Goal: Task Accomplishment & Management: Complete application form

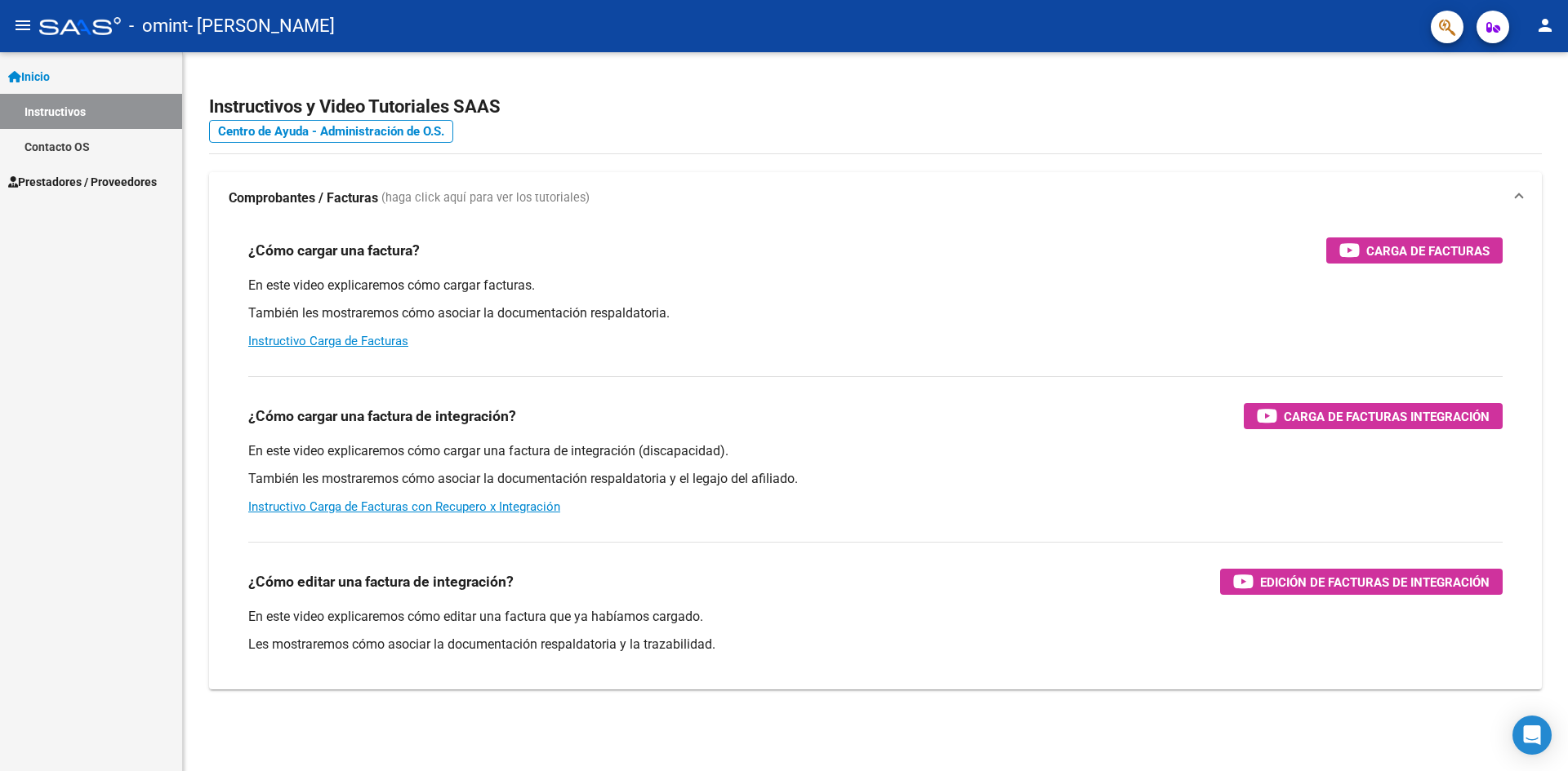
click at [54, 184] on span "Prestadores / Proveedores" at bounding box center [83, 182] width 149 height 18
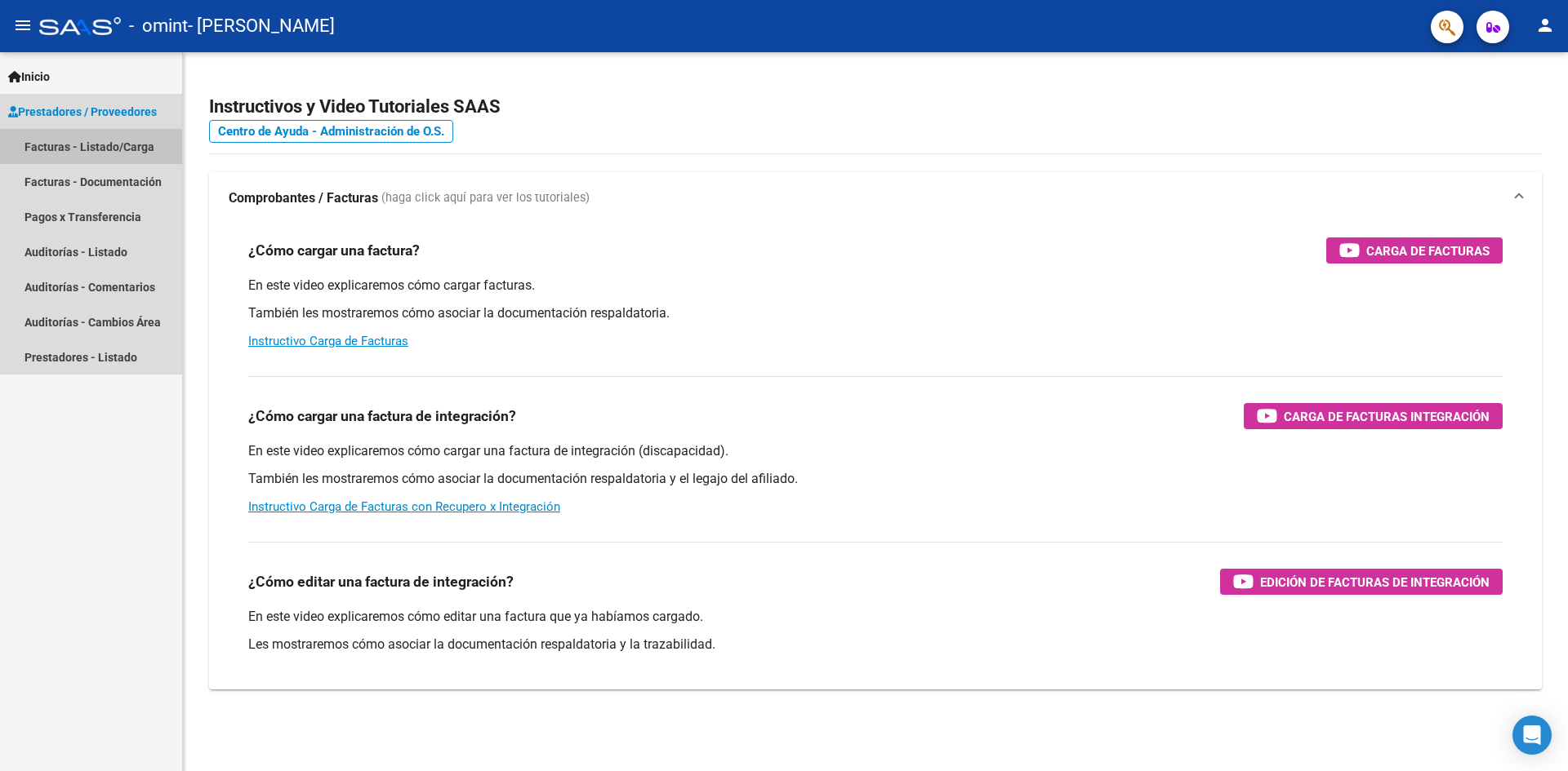
click at [95, 148] on link "Facturas - Listado/Carga" at bounding box center [90, 146] width 182 height 35
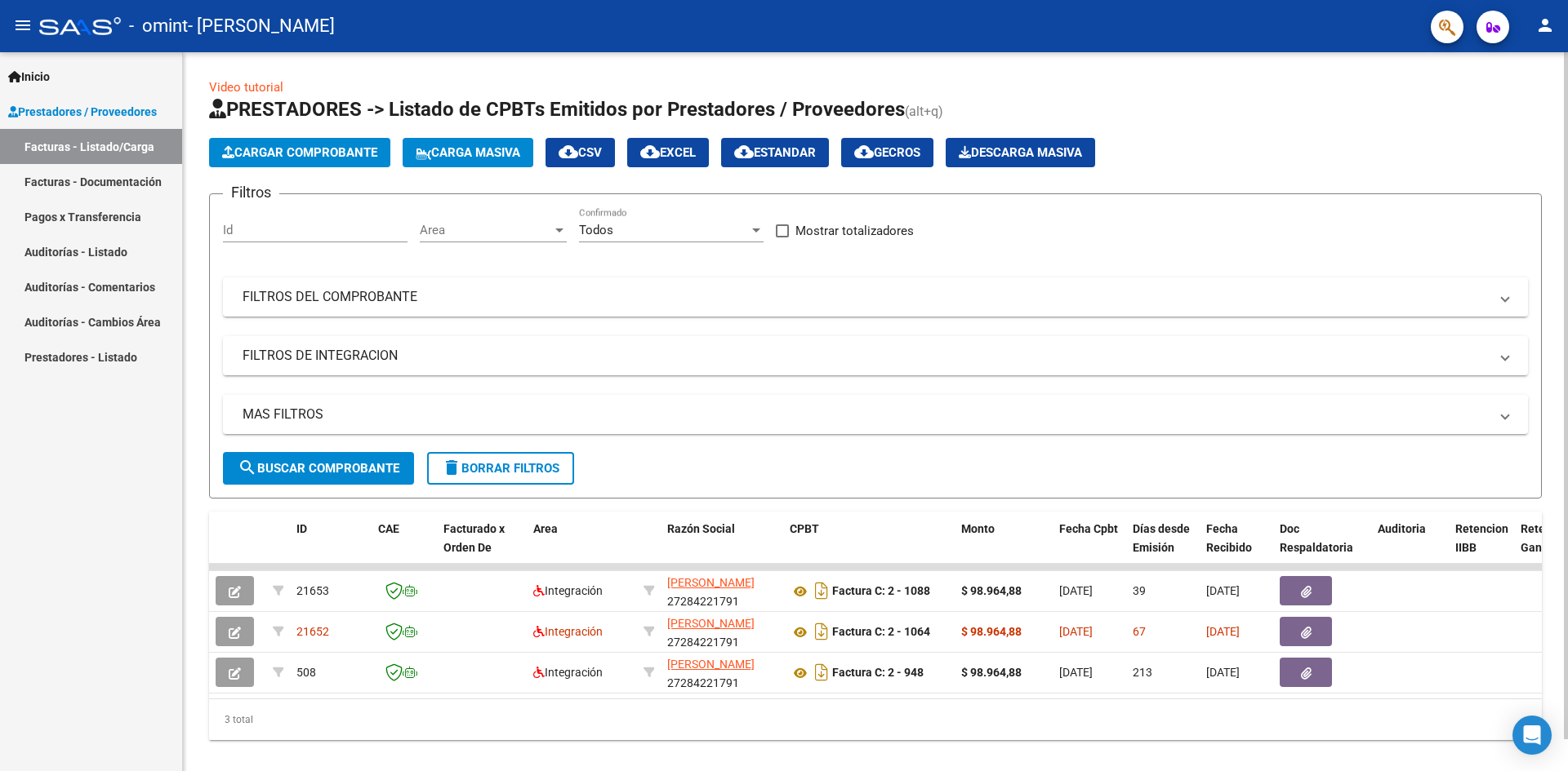
click at [301, 149] on span "Cargar Comprobante" at bounding box center [299, 152] width 155 height 14
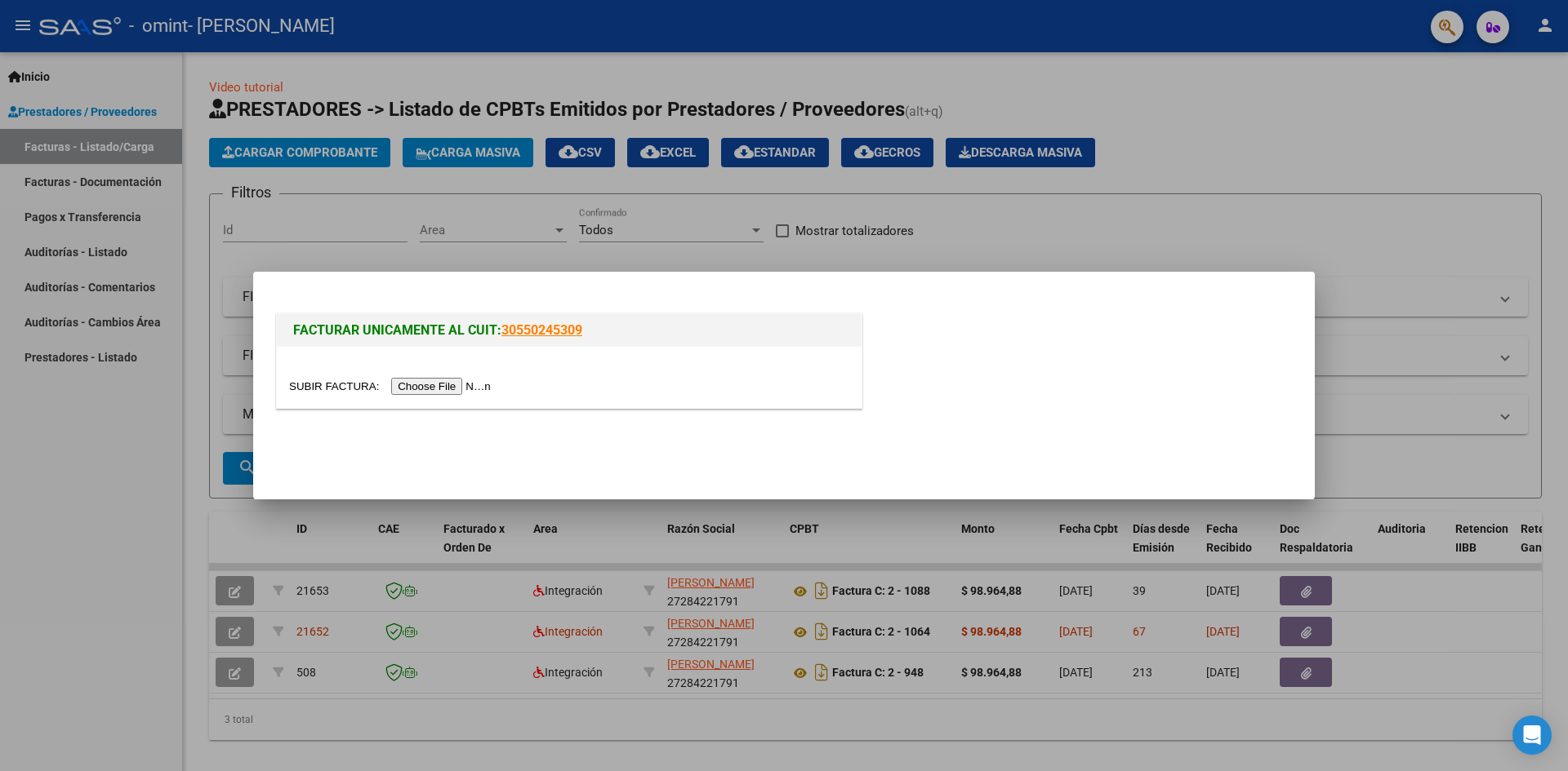
click at [471, 387] on input "file" at bounding box center [392, 386] width 207 height 17
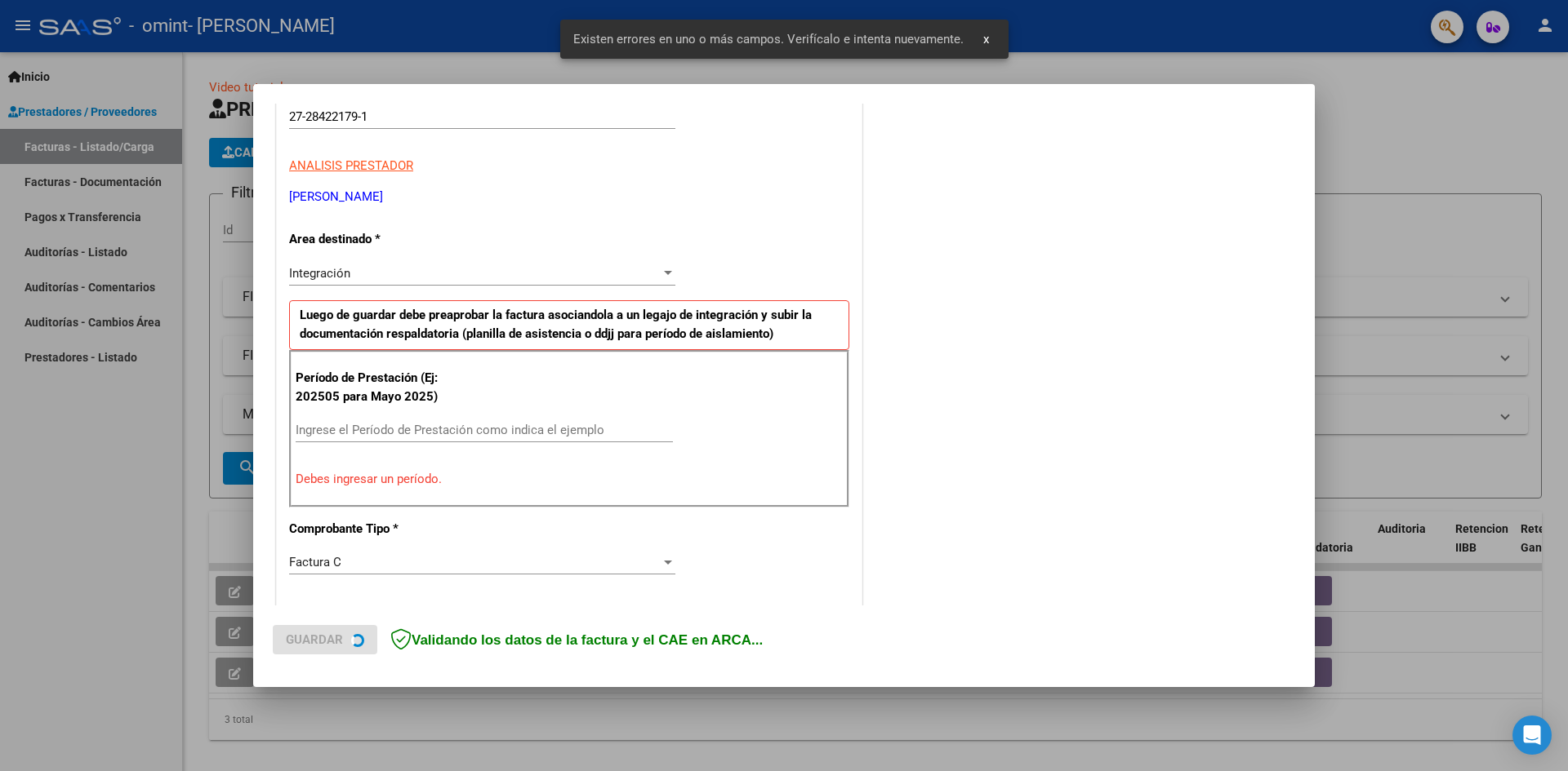
scroll to position [287, 0]
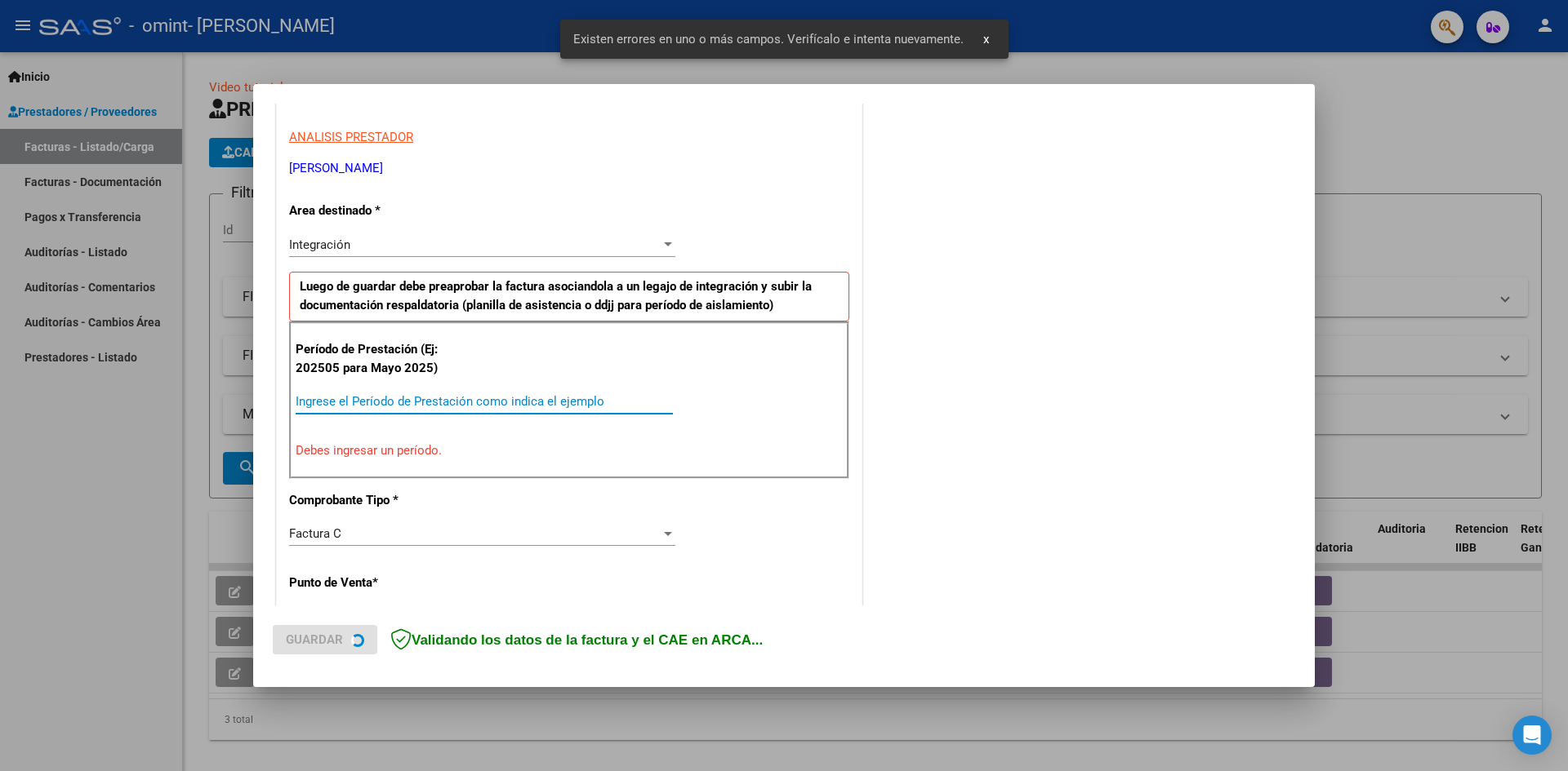
click at [448, 409] on input "Ingrese el Período de Prestación como indica el ejemplo" at bounding box center [484, 401] width 377 height 14
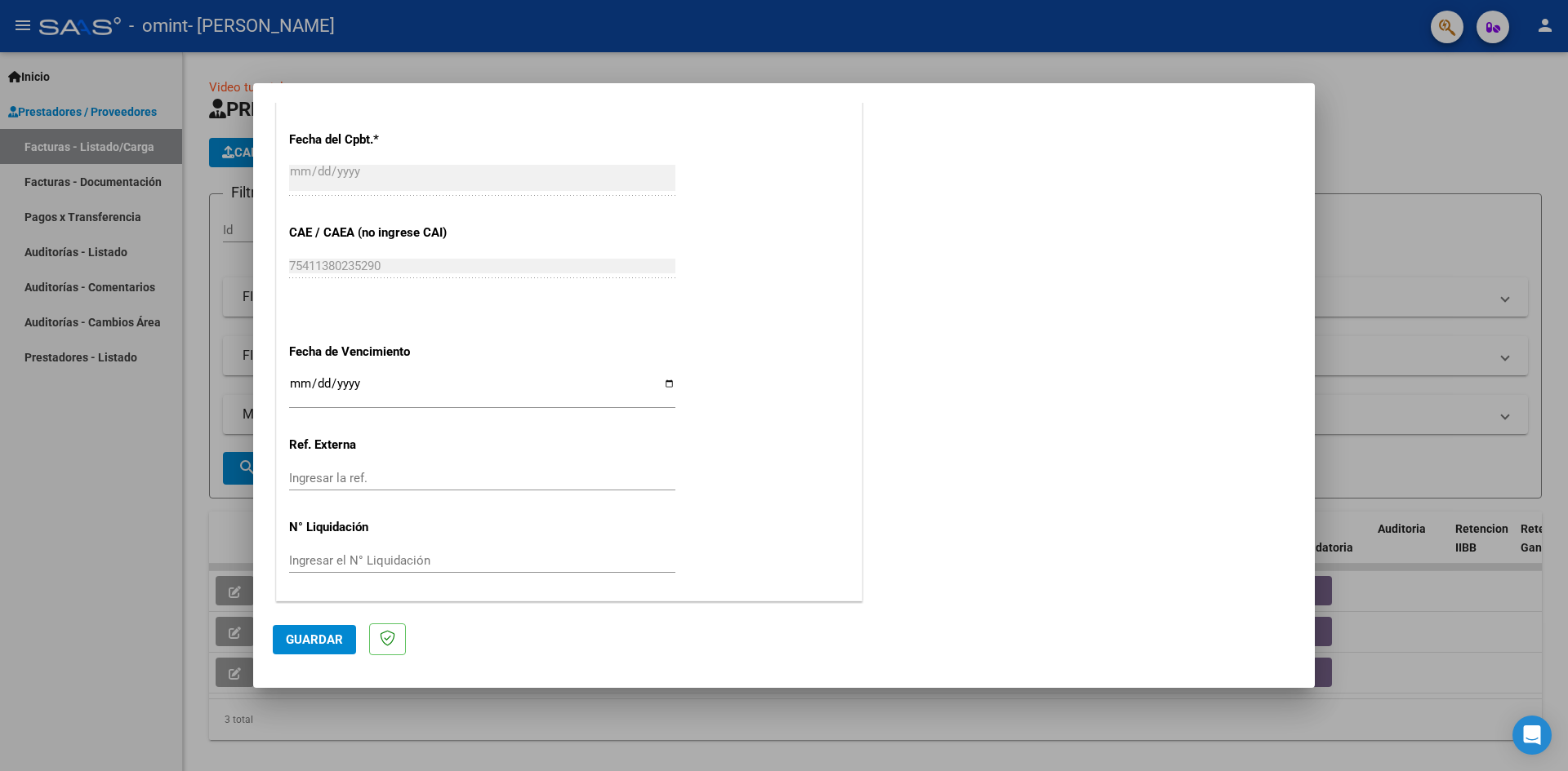
scroll to position [936, 0]
type input "202509"
click at [663, 382] on input "Ingresar la fecha" at bounding box center [483, 388] width 387 height 26
type input "[DATE]"
click at [302, 635] on span "Guardar" at bounding box center [314, 640] width 57 height 14
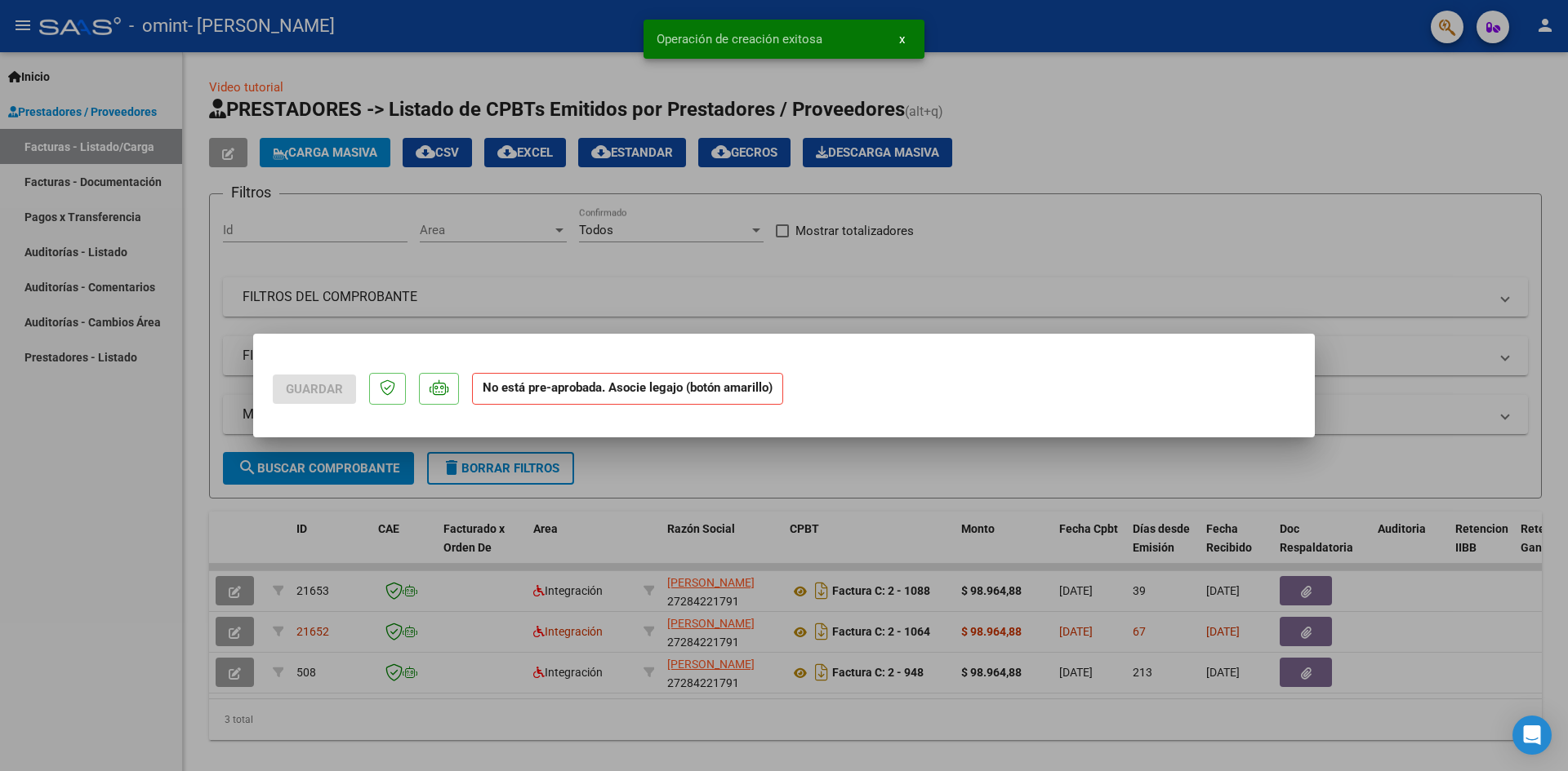
scroll to position [0, 0]
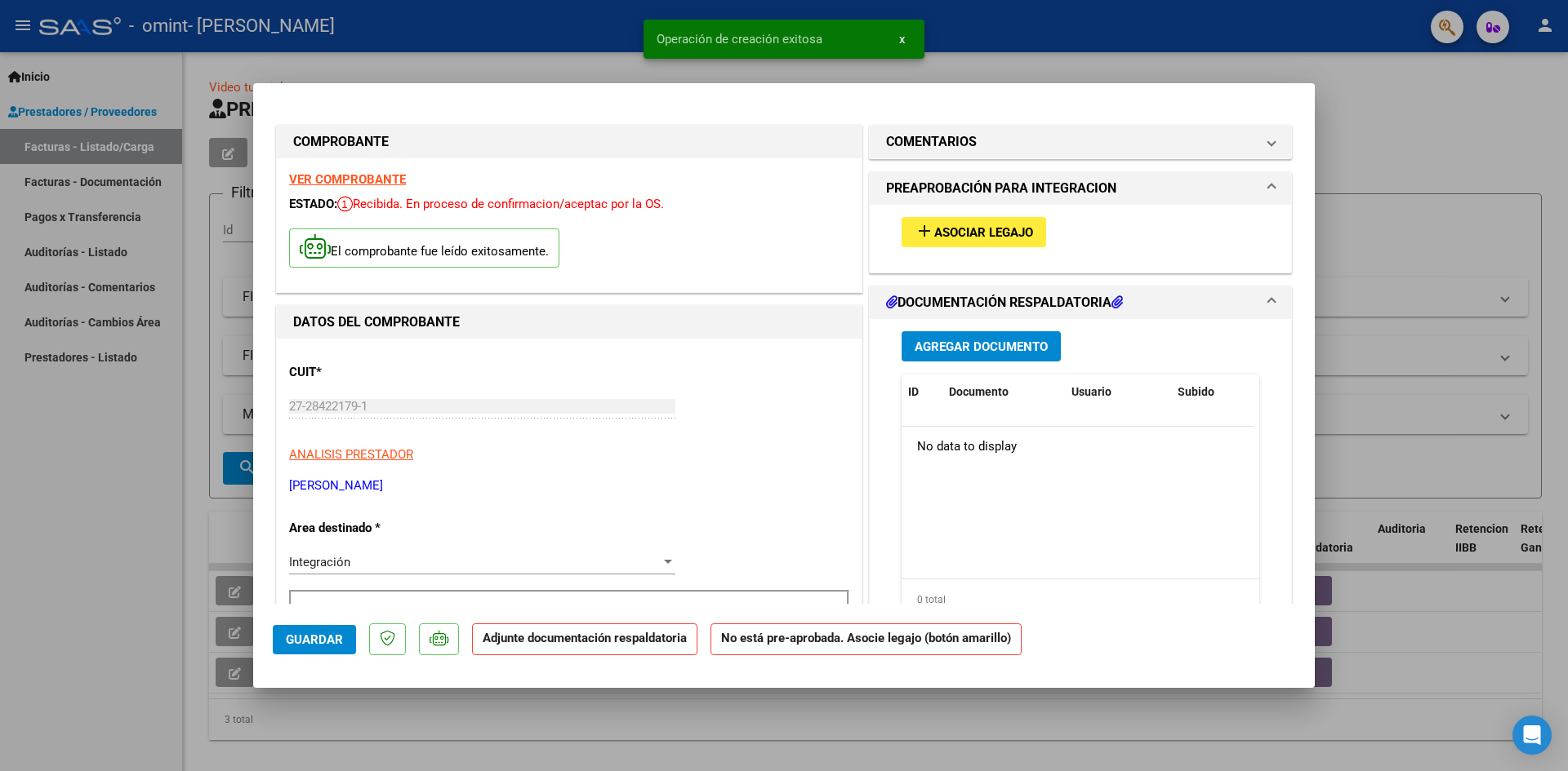
click at [1015, 223] on button "add Asociar Legajo" at bounding box center [974, 232] width 145 height 30
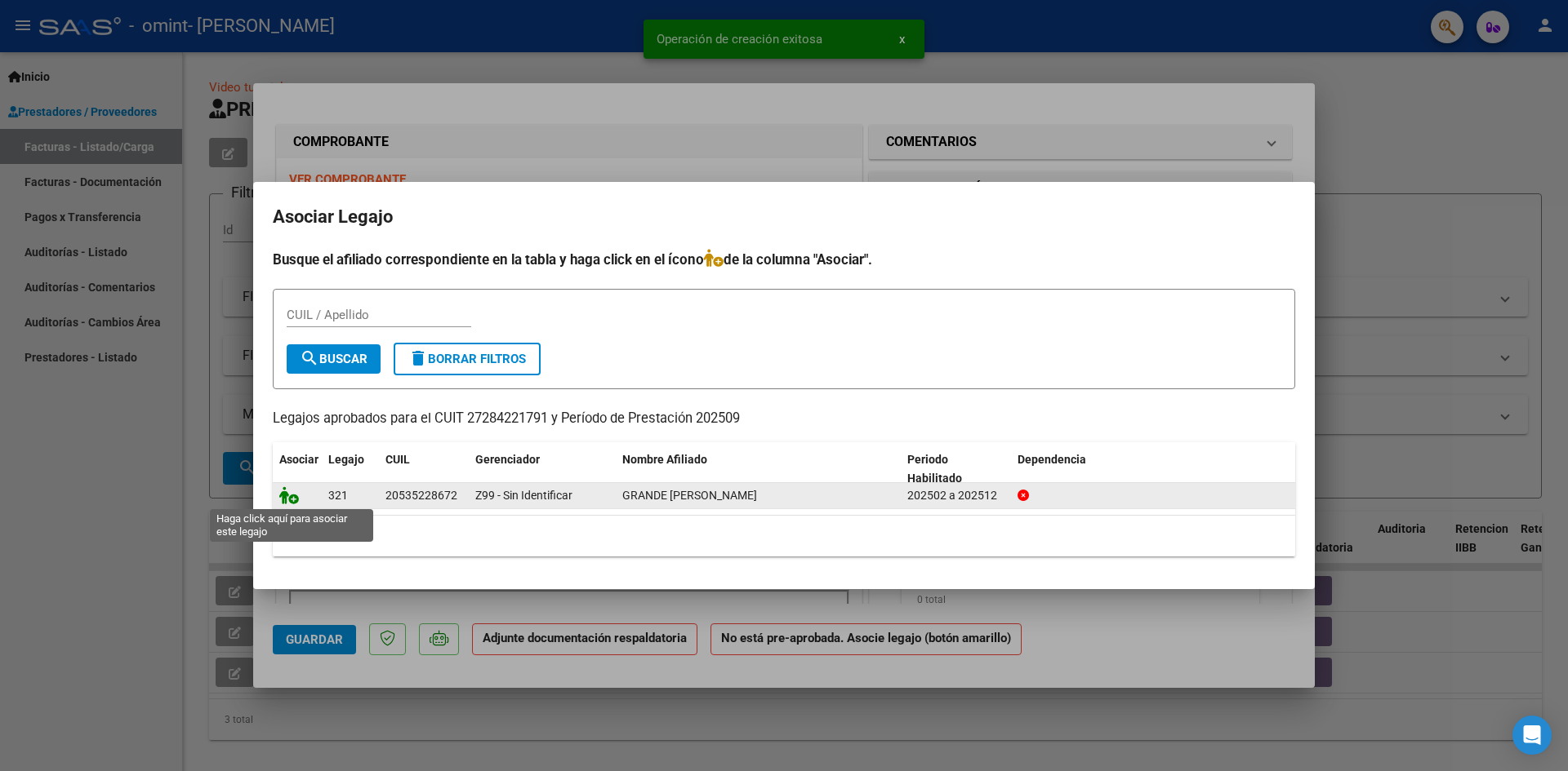
click at [285, 499] on icon at bounding box center [288, 495] width 20 height 18
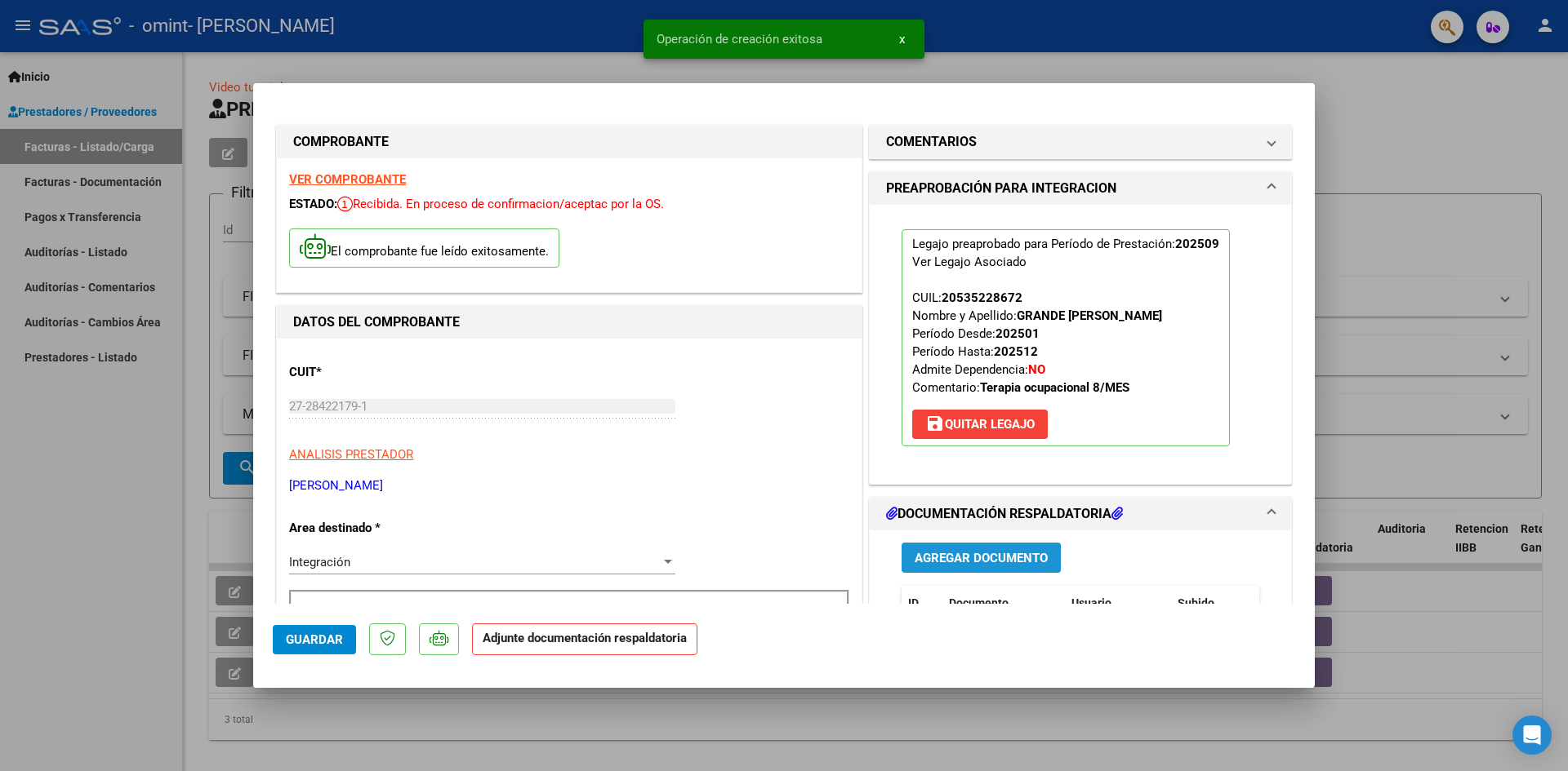
click at [981, 556] on span "Agregar Documento" at bounding box center [981, 558] width 133 height 14
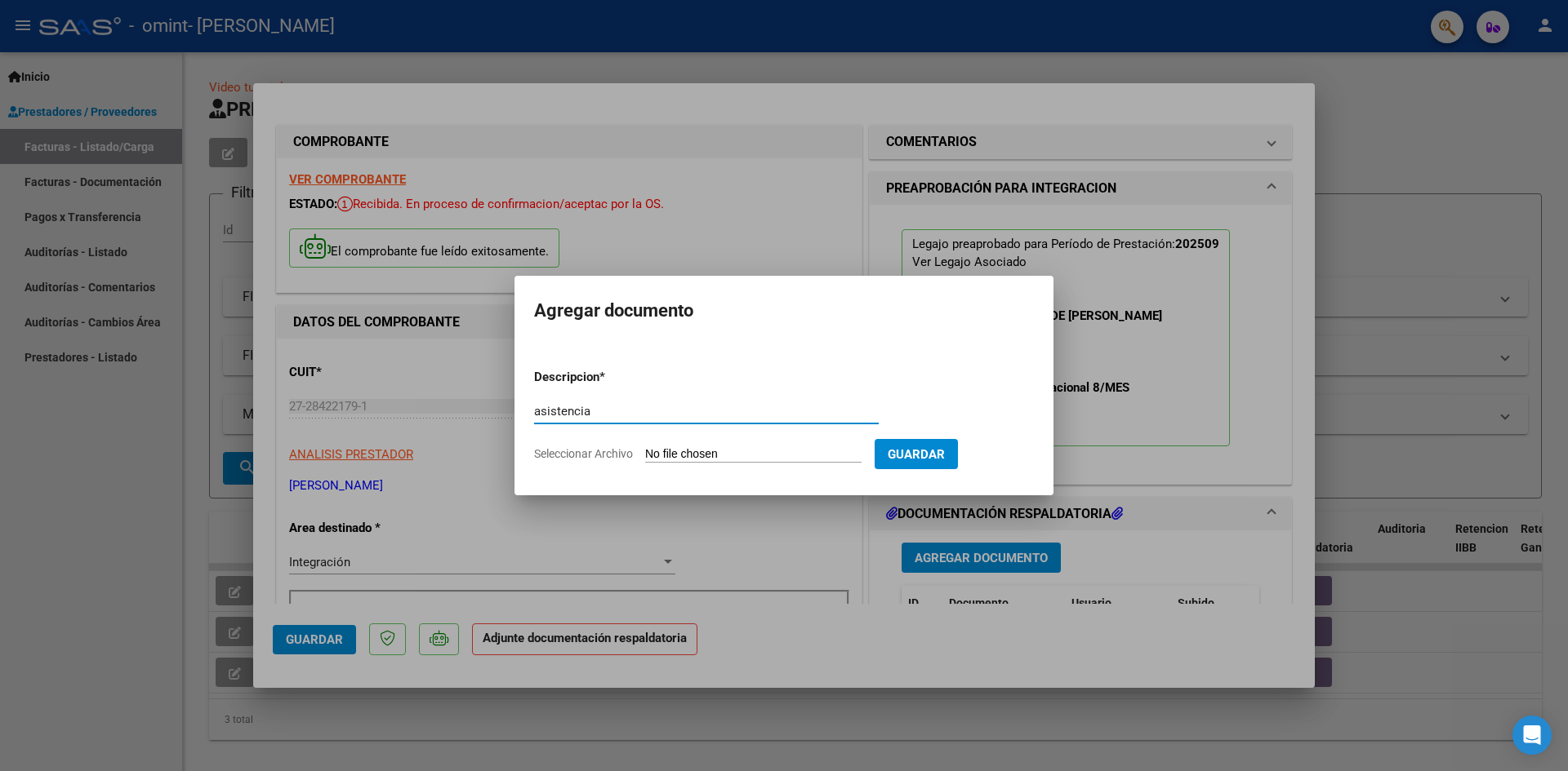
type input "asistencia"
click at [654, 455] on input "Seleccionar Archivo" at bounding box center [752, 455] width 216 height 15
type input "C:\fakepath\Asistencia Thomas grande.pdf"
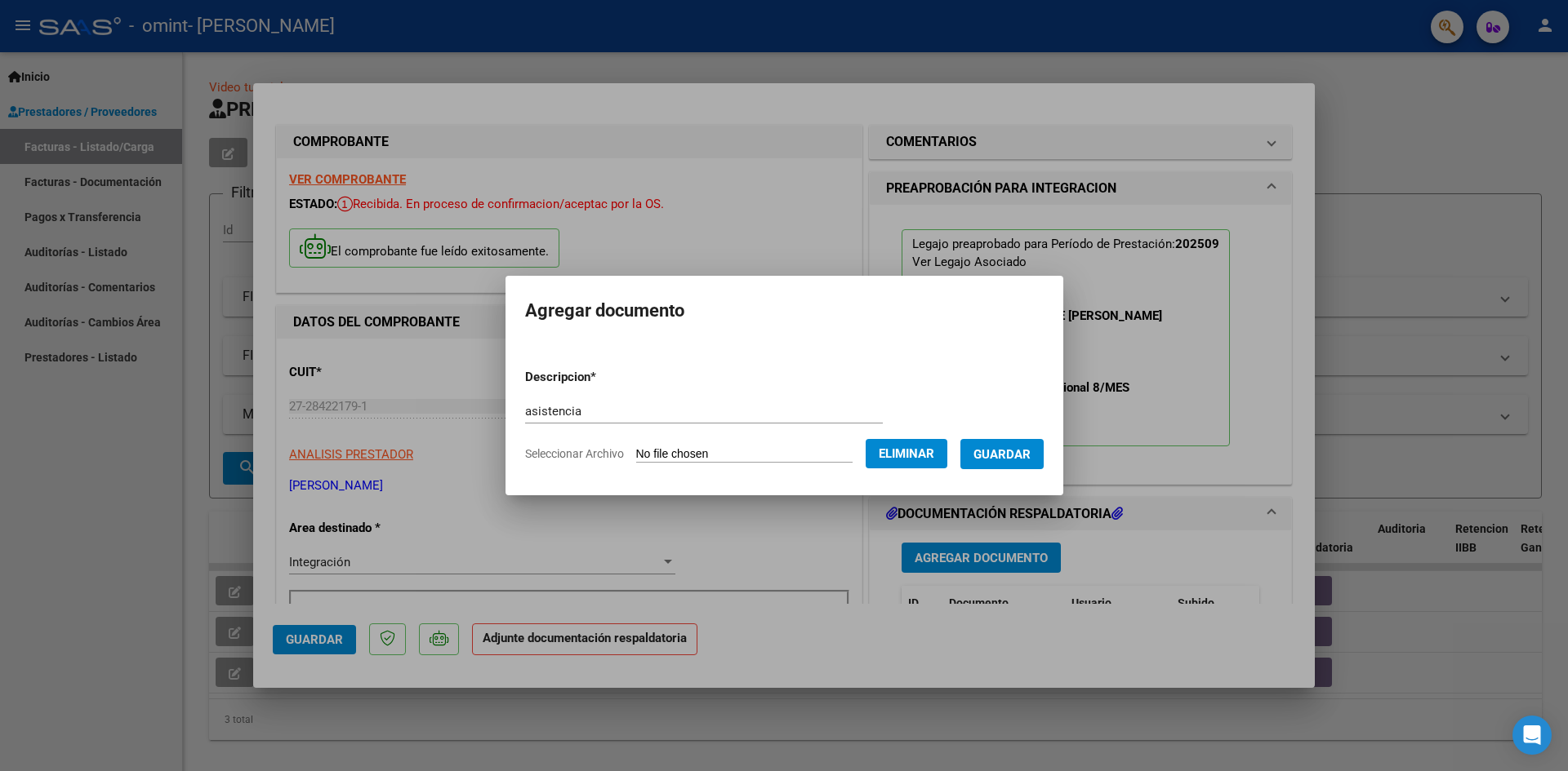
click at [1017, 457] on span "Guardar" at bounding box center [1002, 454] width 57 height 14
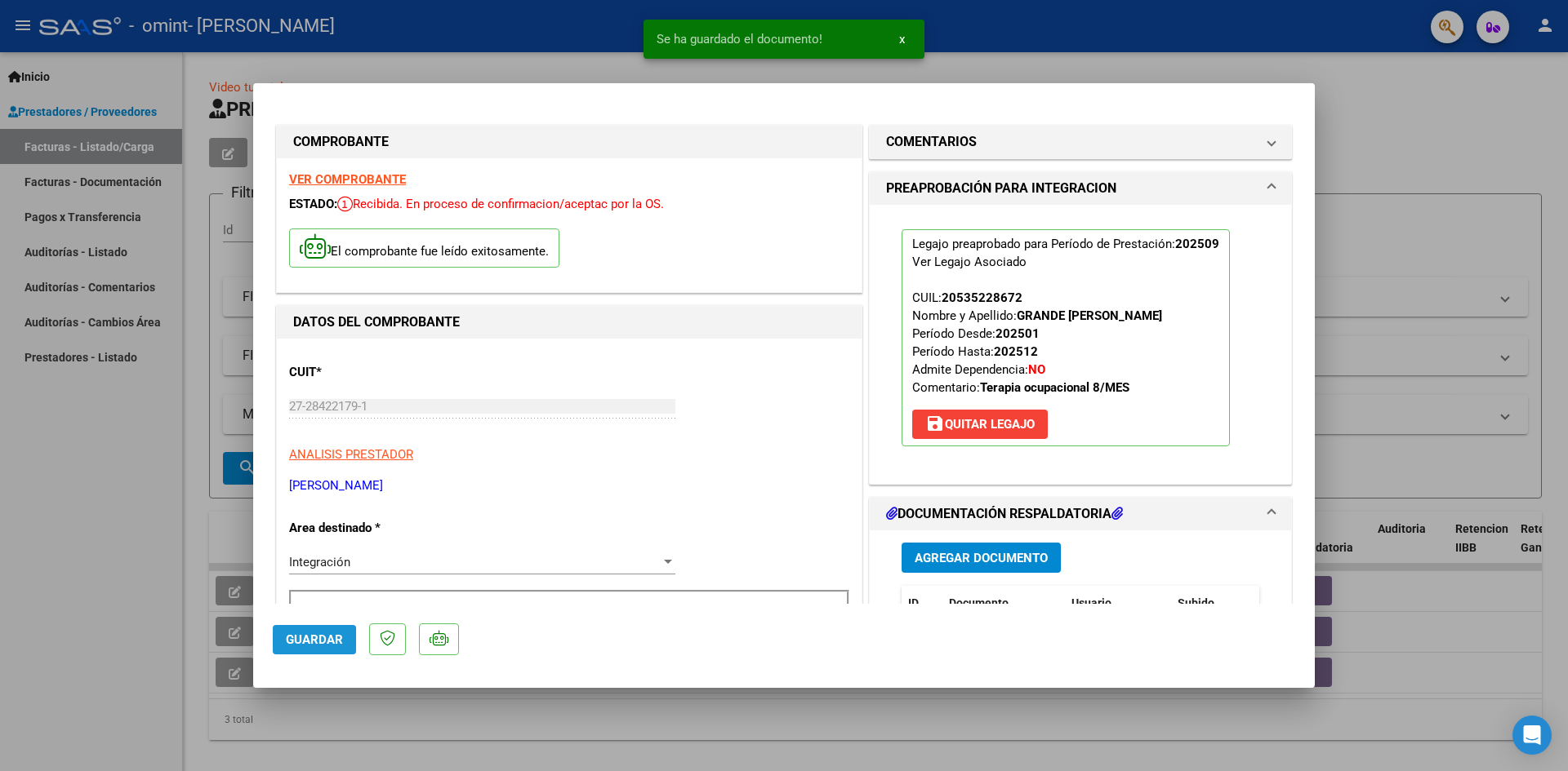
click at [284, 642] on button "Guardar" at bounding box center [313, 640] width 83 height 30
click at [318, 638] on span "Guardar" at bounding box center [314, 640] width 57 height 14
click at [1179, 88] on mat-dialog-container "COMPROBANTE VER COMPROBANTE ESTADO: Recibida. En proceso de confirmacion/acepta…" at bounding box center [784, 385] width 1062 height 604
click at [895, 41] on button "x" at bounding box center [901, 39] width 31 height 30
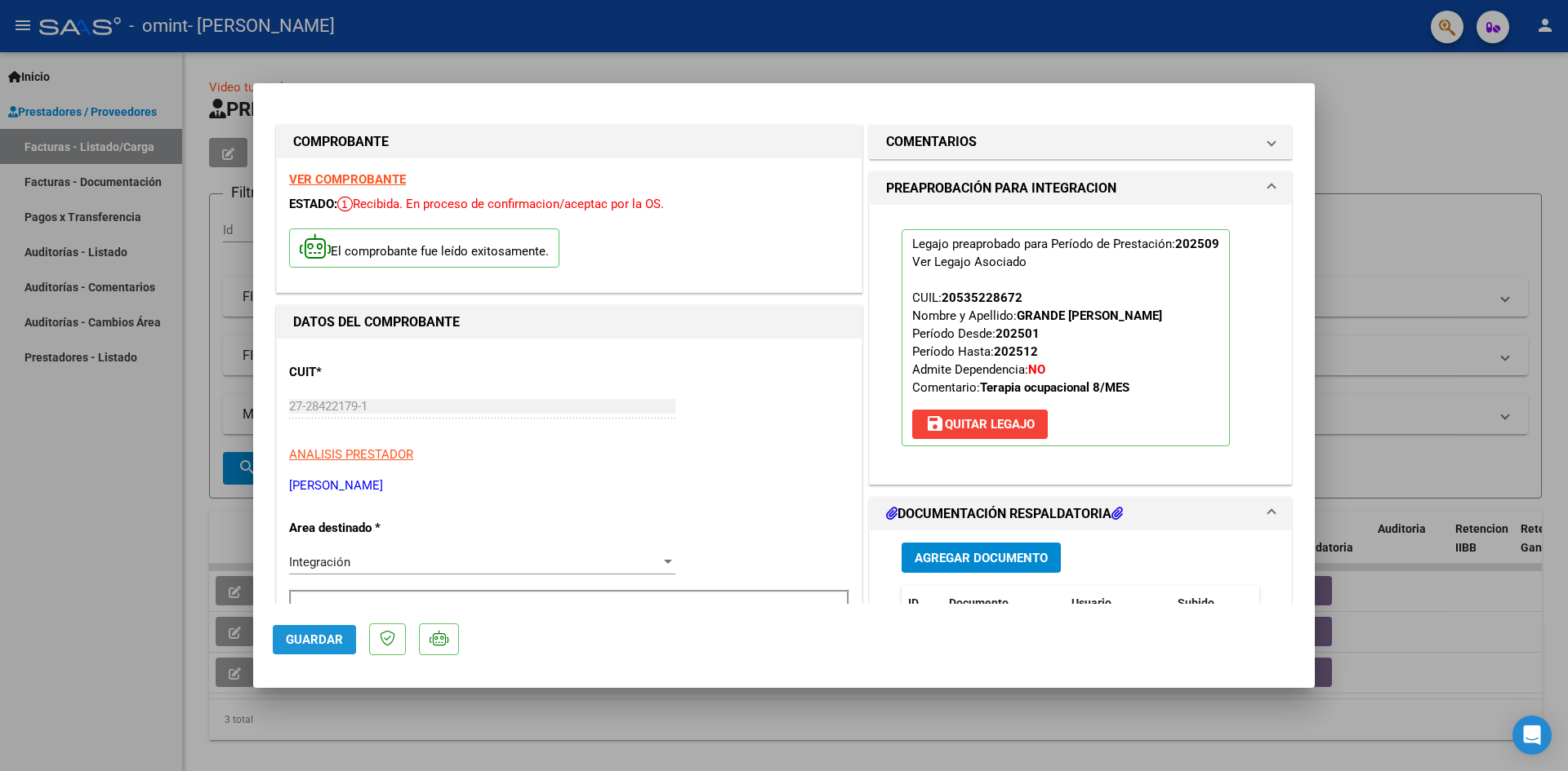
click at [302, 637] on span "Guardar" at bounding box center [314, 640] width 57 height 14
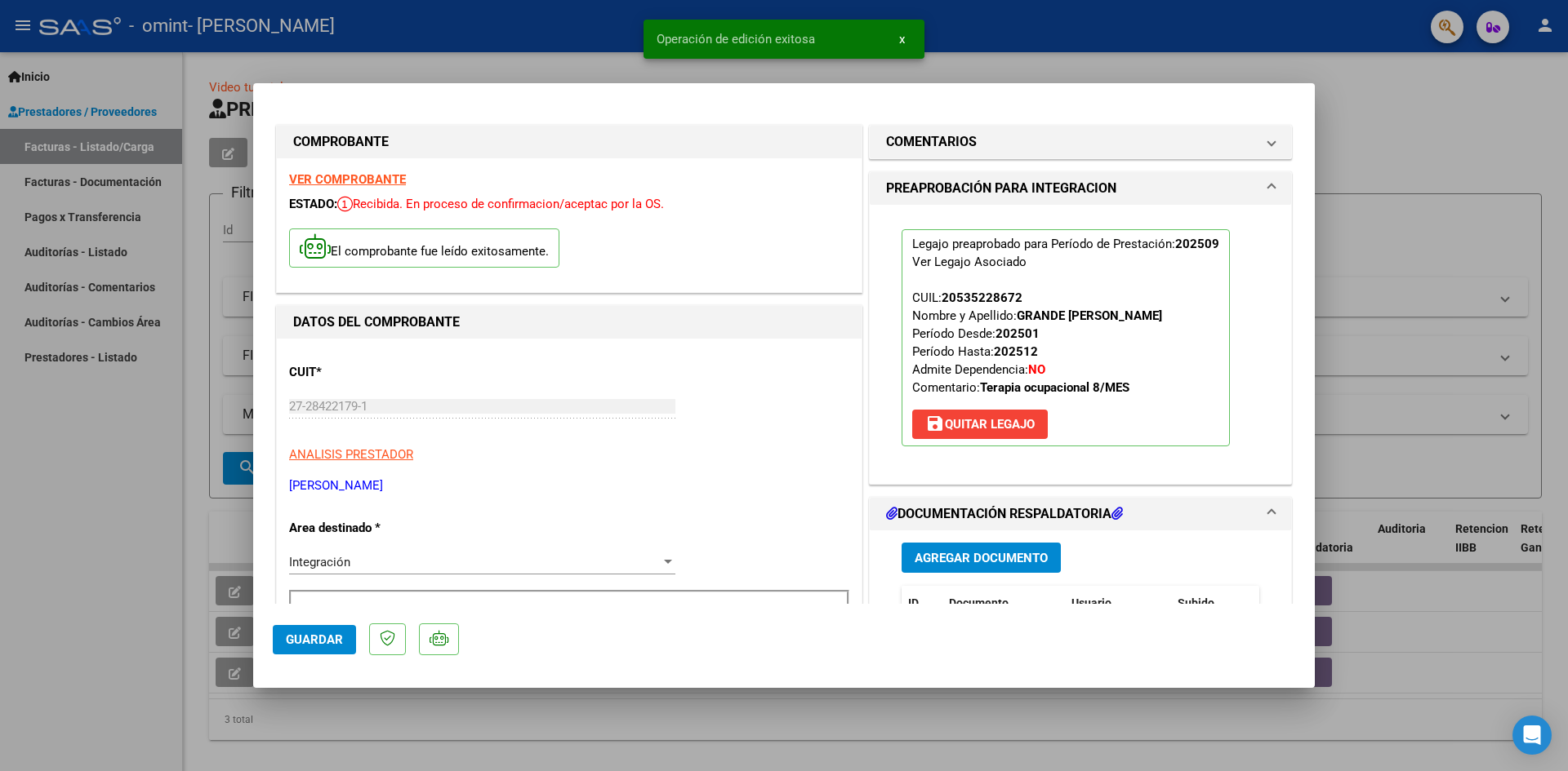
click at [381, 719] on div at bounding box center [784, 386] width 1568 height 771
type input "$ 0,00"
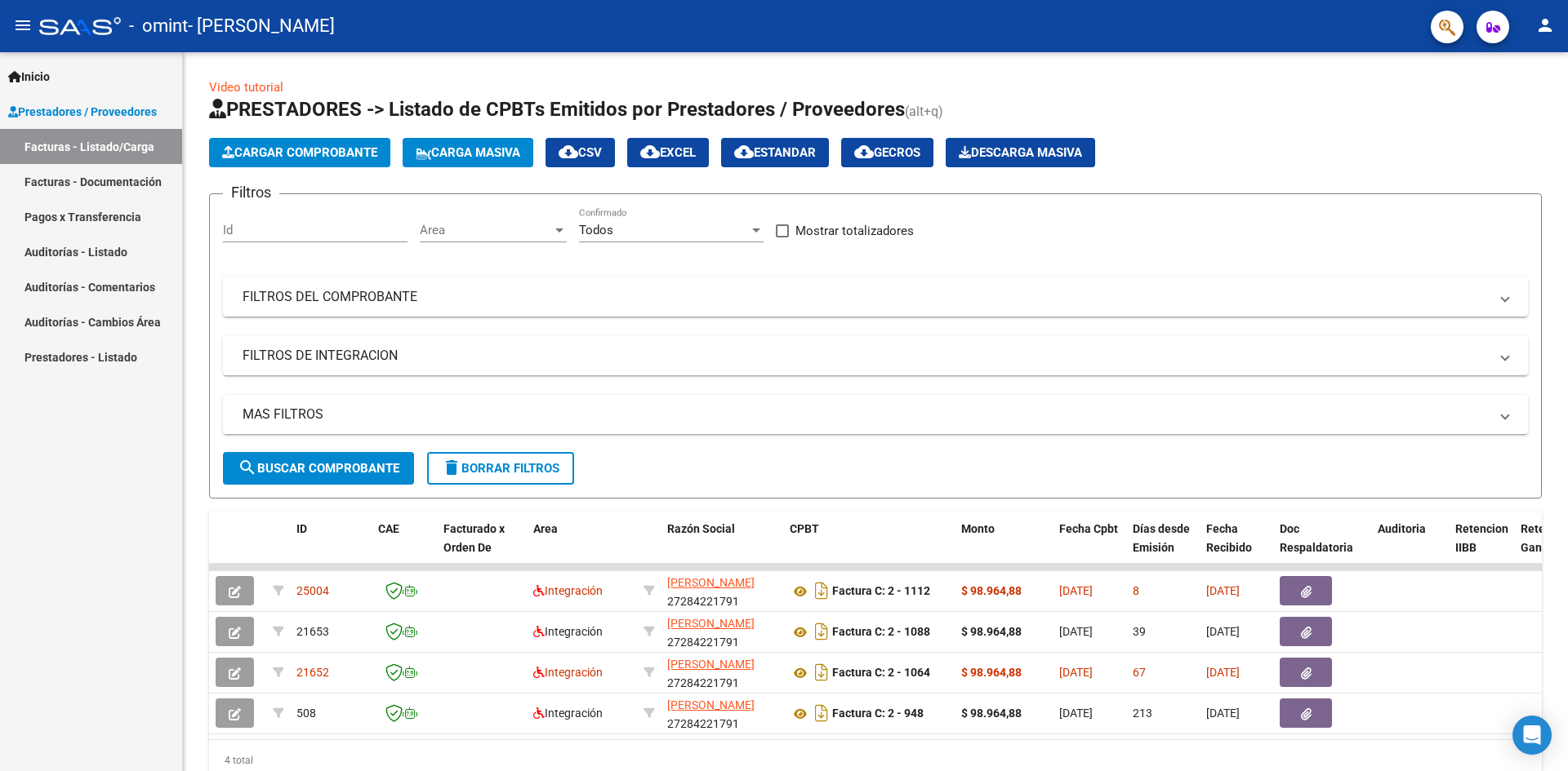
click at [1539, 30] on mat-icon "person" at bounding box center [1544, 25] width 20 height 20
drag, startPoint x: 1496, startPoint y: 110, endPoint x: 1102, endPoint y: 108, distance: 394.0
click at [1496, 109] on button "exit_to_app Salir" at bounding box center [1511, 108] width 100 height 39
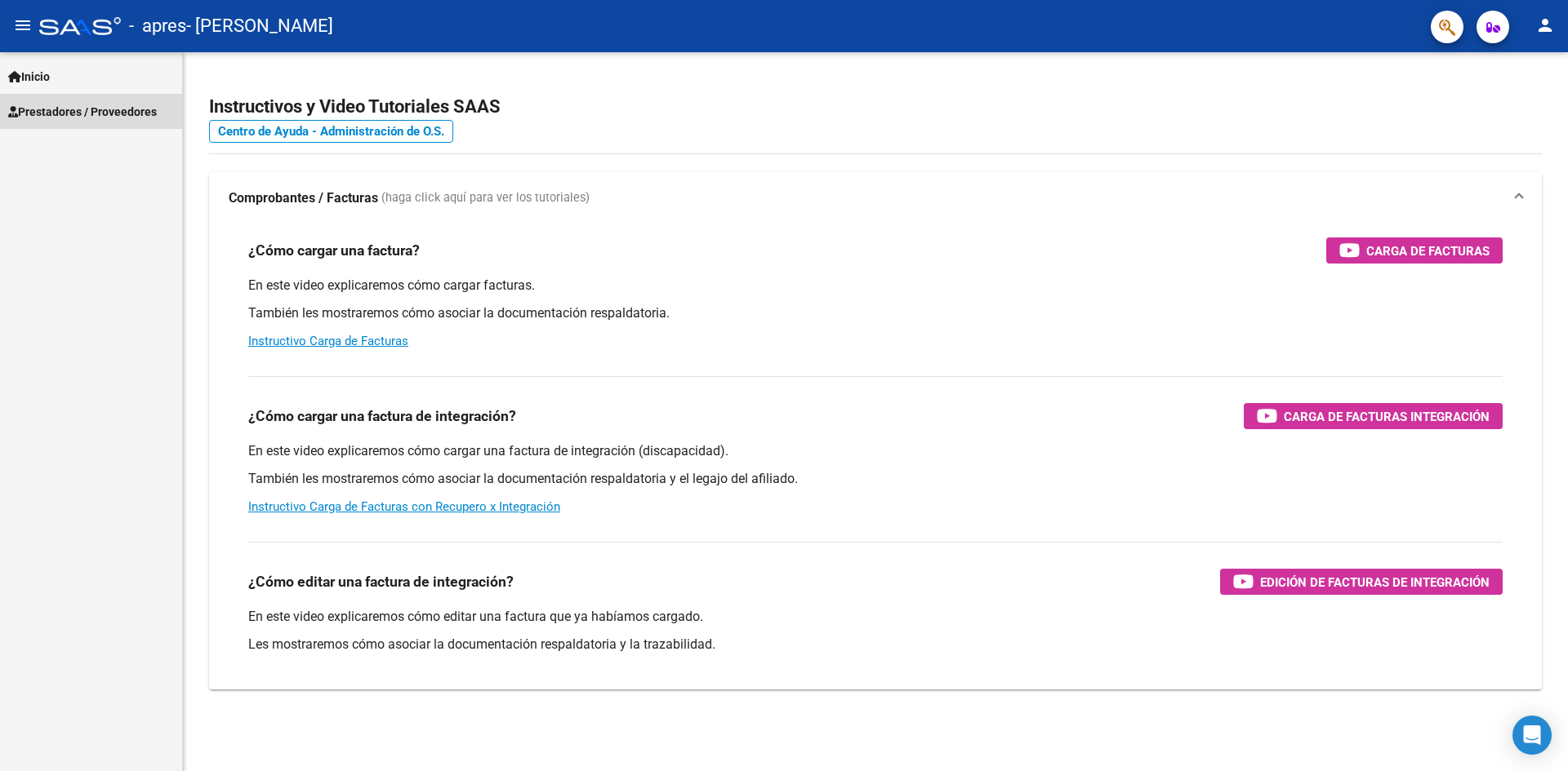
click at [101, 110] on span "Prestadores / Proveedores" at bounding box center [83, 111] width 149 height 18
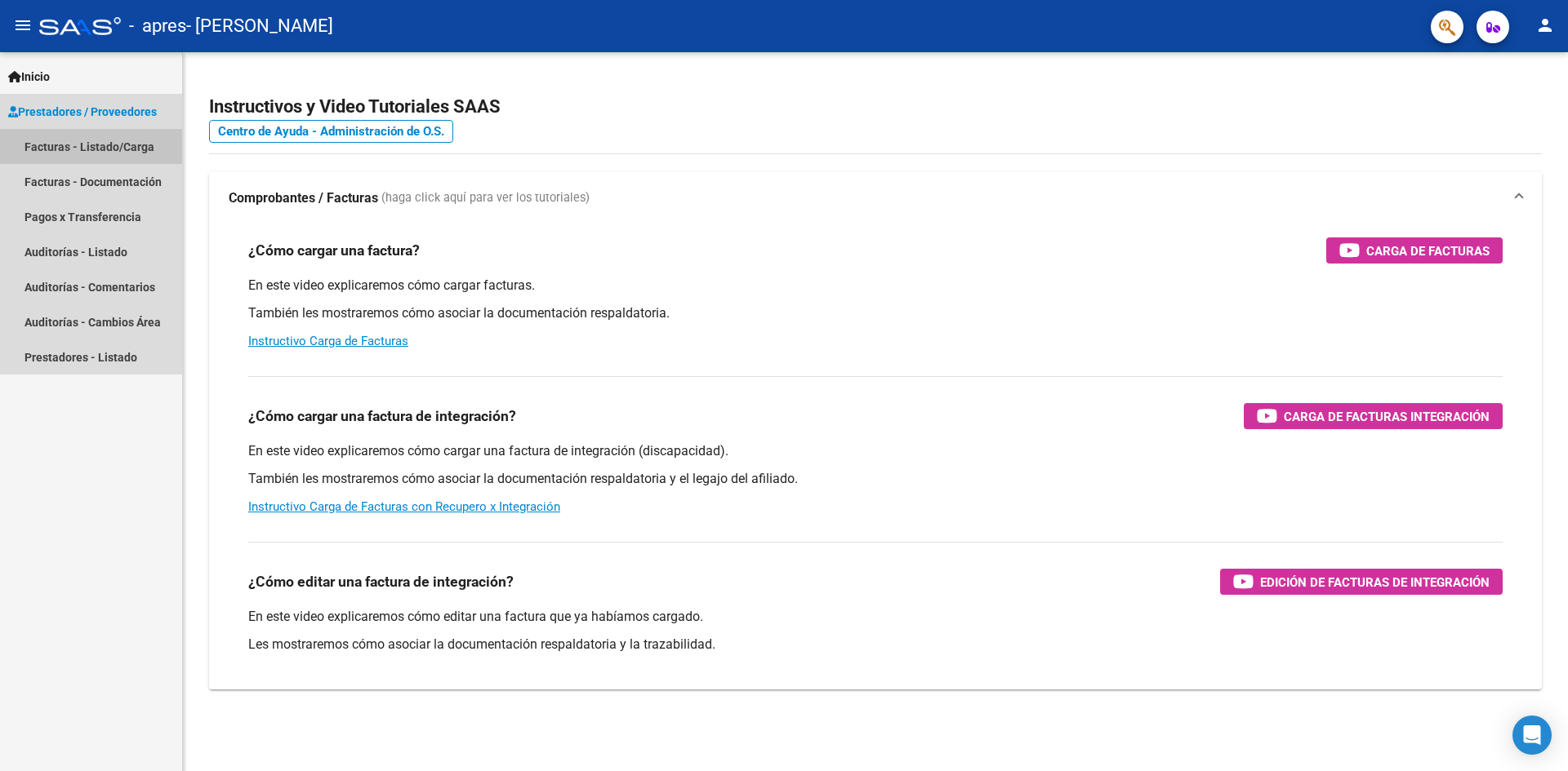
click at [109, 145] on link "Facturas - Listado/Carga" at bounding box center [90, 146] width 182 height 35
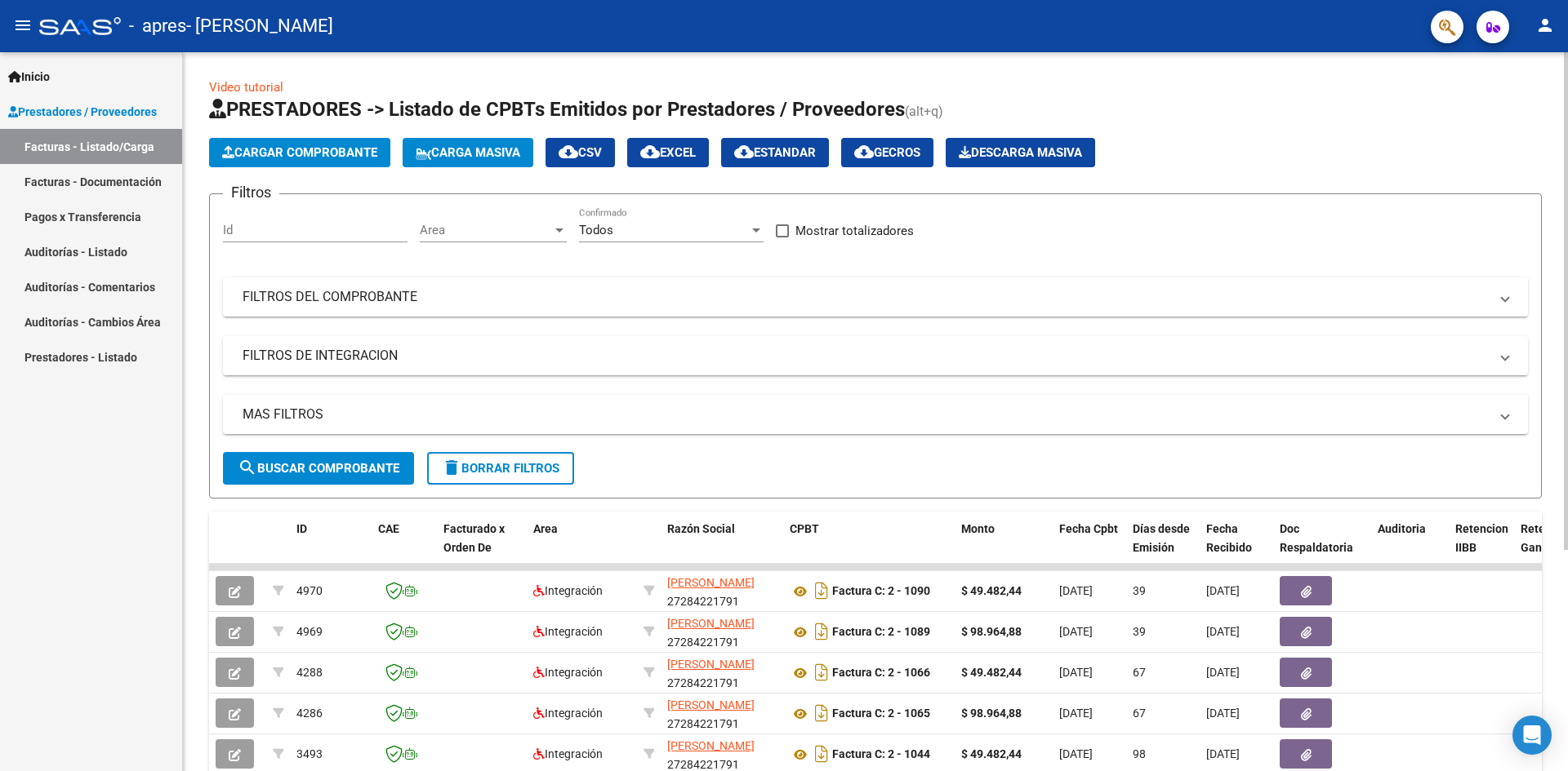
click at [272, 154] on span "Cargar Comprobante" at bounding box center [299, 152] width 155 height 14
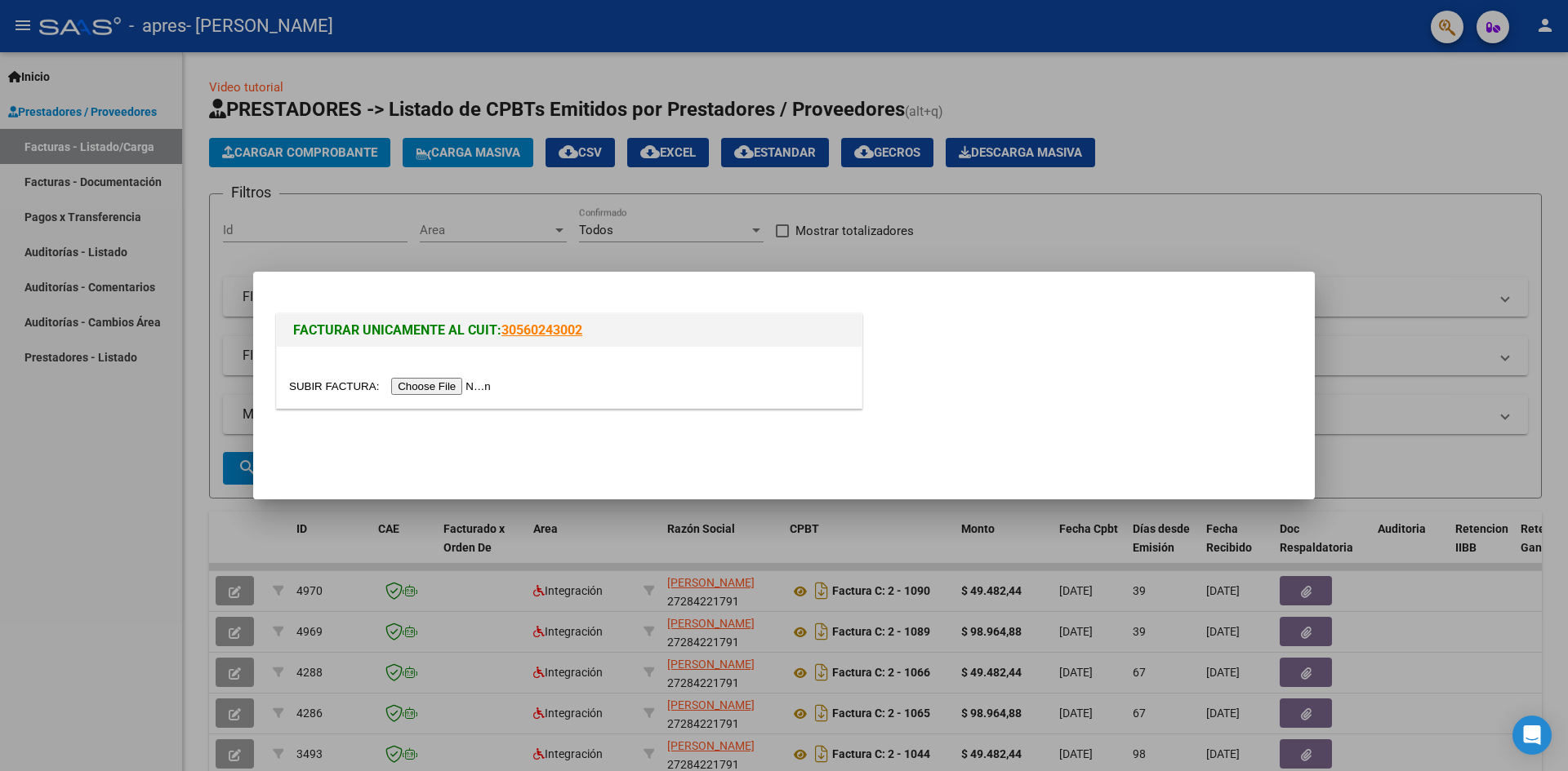
click at [430, 388] on input "file" at bounding box center [392, 386] width 207 height 17
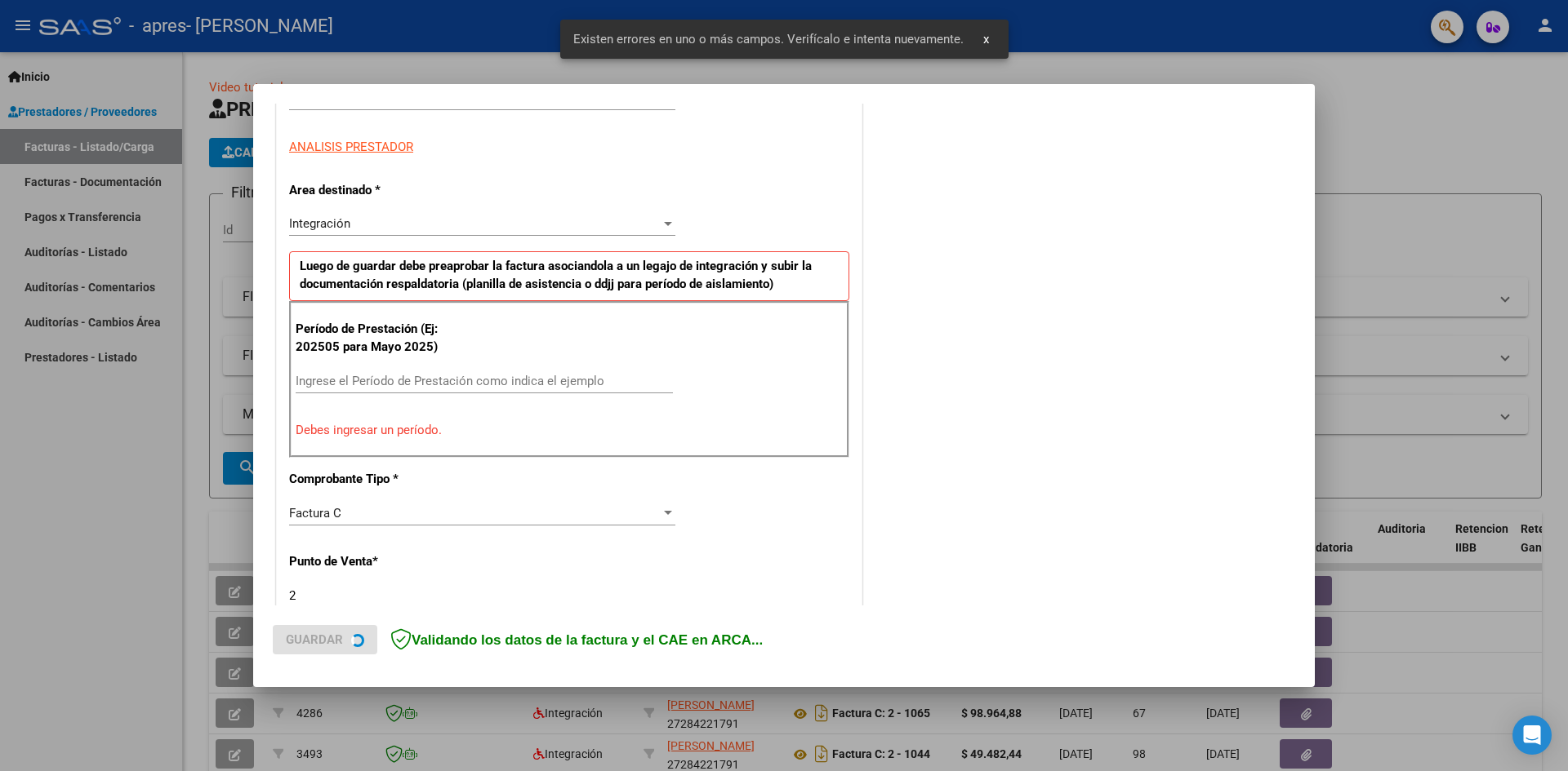
scroll to position [287, 0]
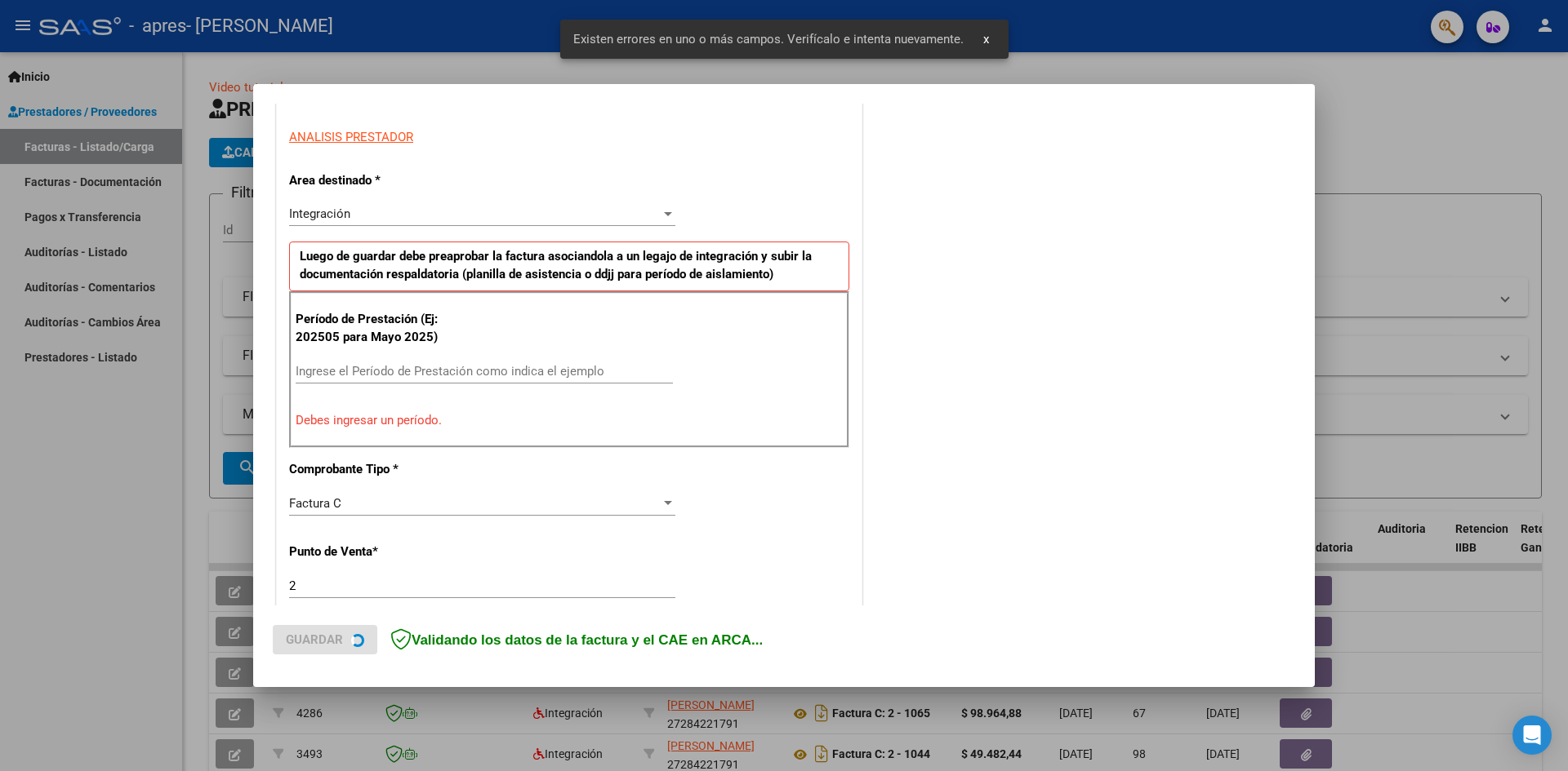
click at [412, 373] on input "Ingrese el Período de Prestación como indica el ejemplo" at bounding box center [484, 370] width 377 height 14
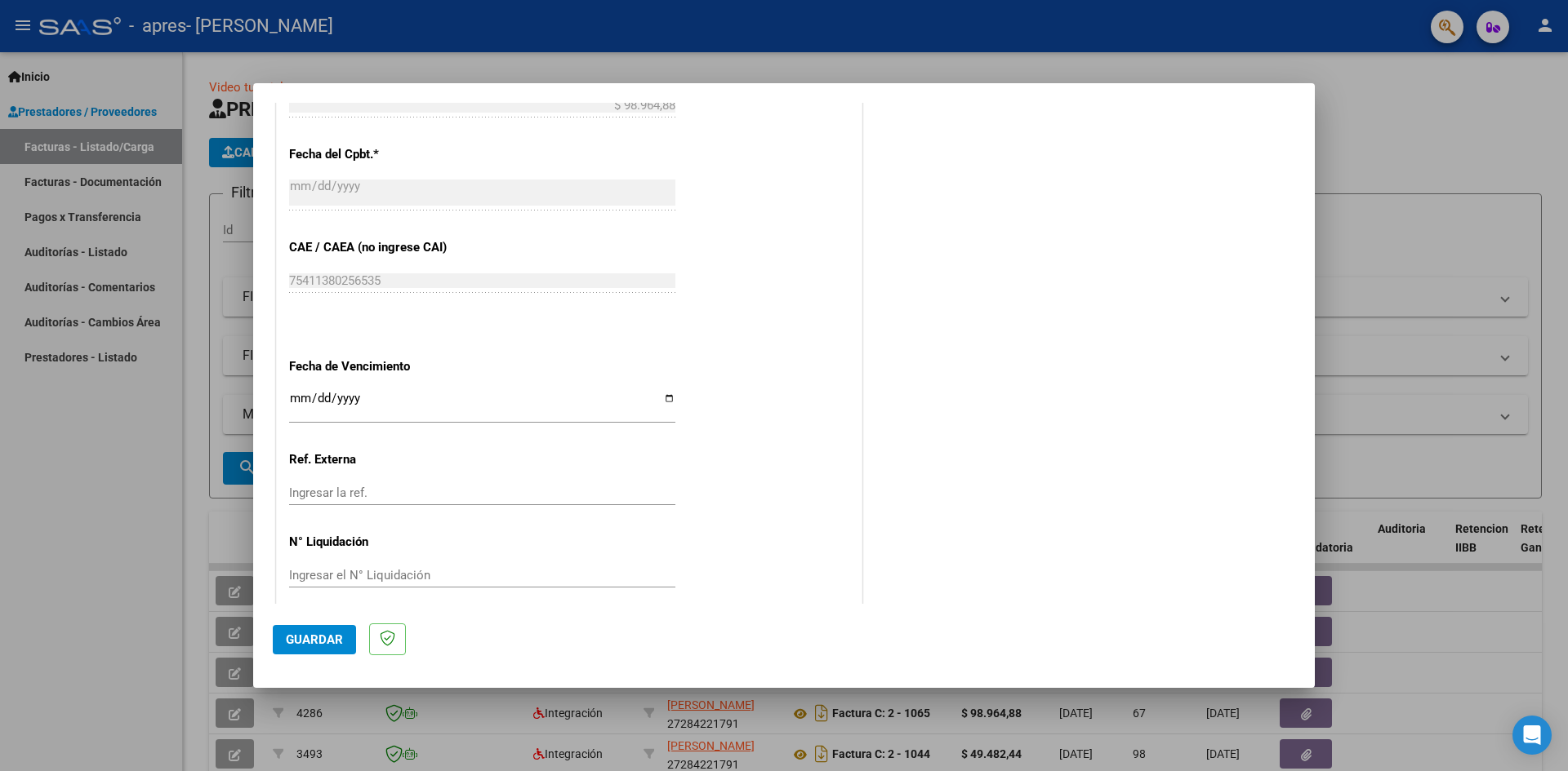
scroll to position [936, 0]
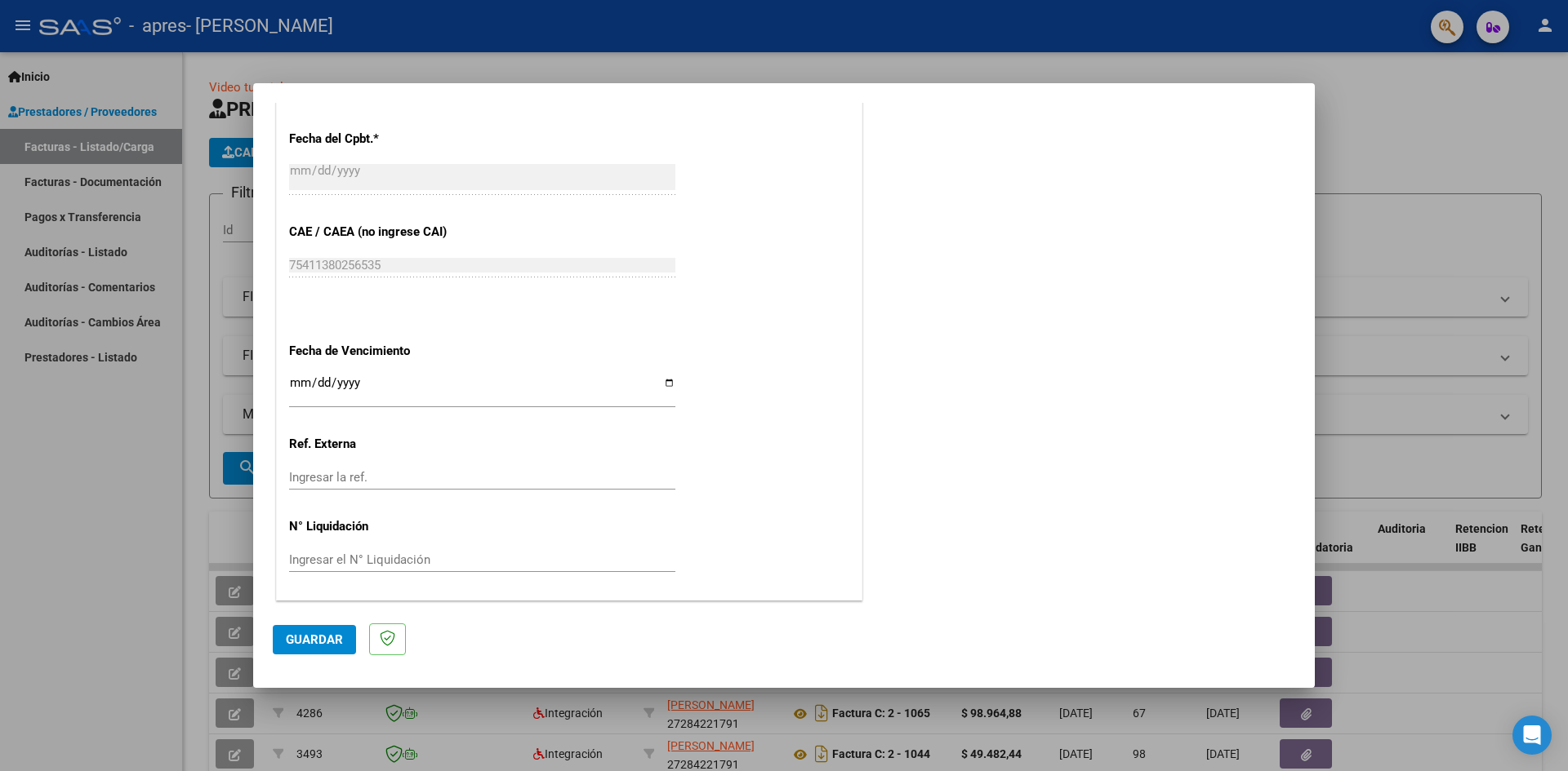
type input "202509"
click at [656, 381] on input "Ingresar la fecha" at bounding box center [483, 388] width 387 height 26
click at [657, 381] on input "Ingresar la fecha" at bounding box center [483, 388] width 387 height 26
click at [665, 385] on input "Ingresar la fecha" at bounding box center [483, 388] width 387 height 26
type input "[DATE]"
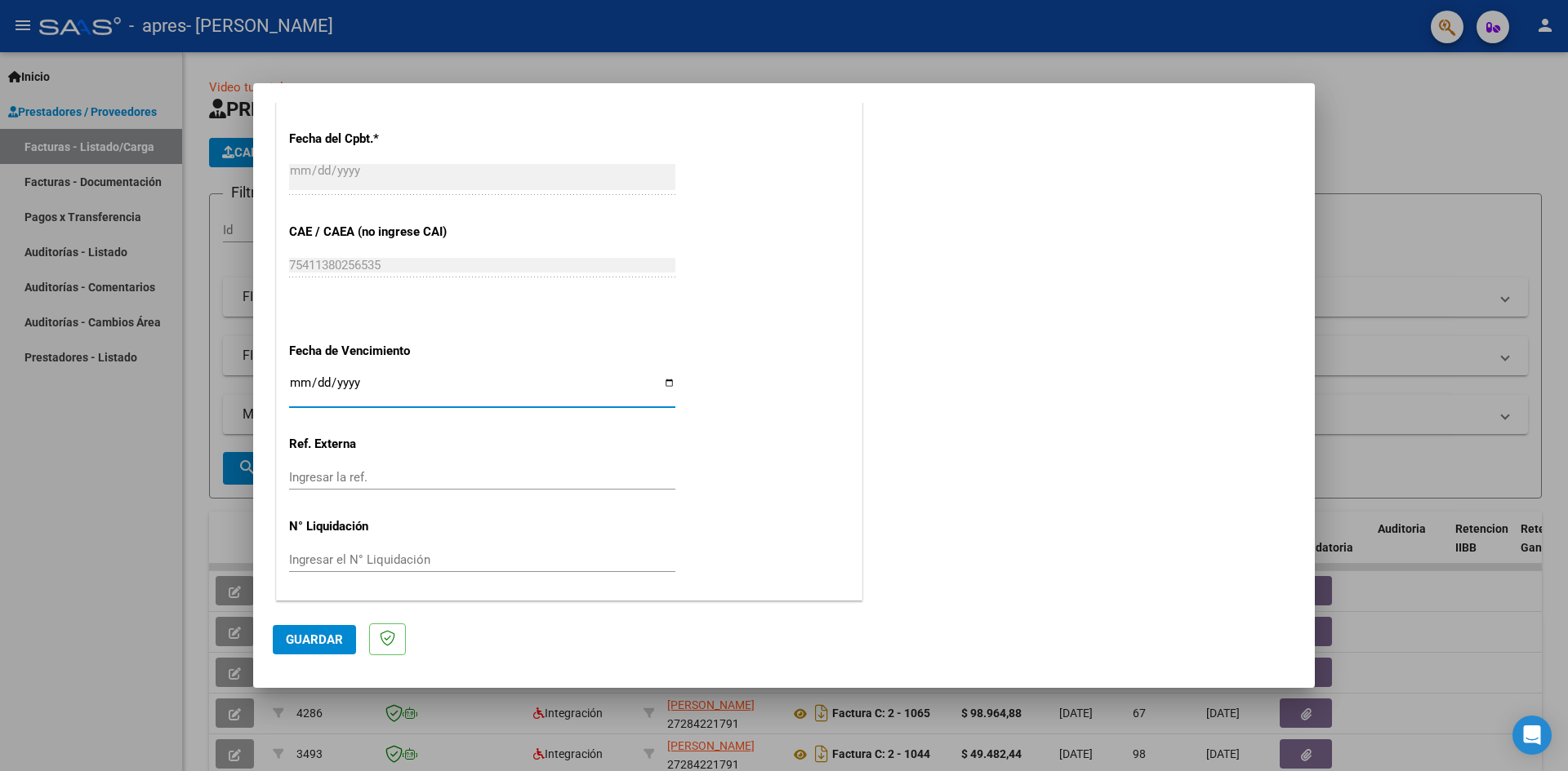
click at [310, 639] on span "Guardar" at bounding box center [314, 640] width 57 height 14
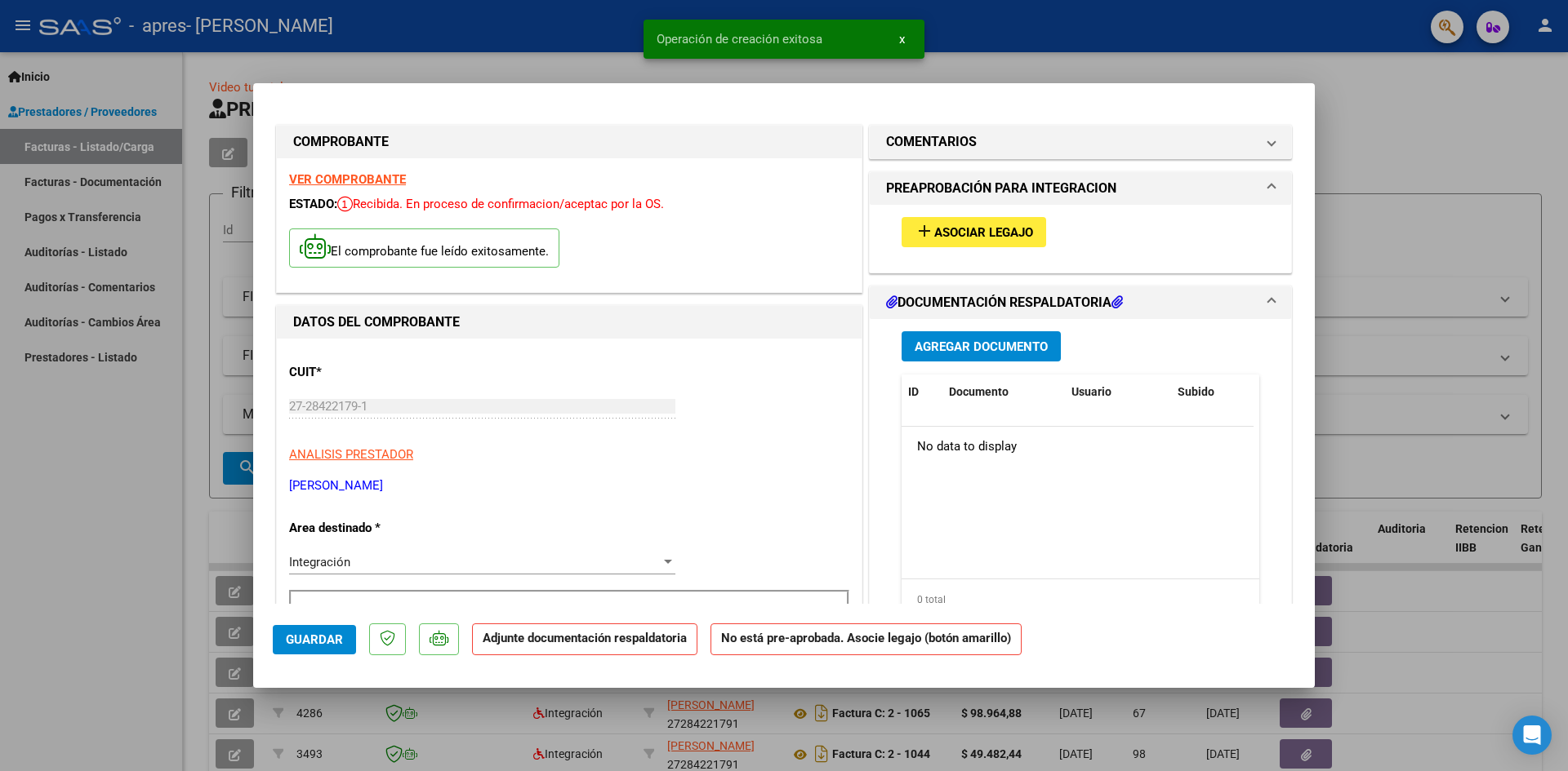
click at [993, 219] on button "add Asociar Legajo" at bounding box center [974, 232] width 145 height 30
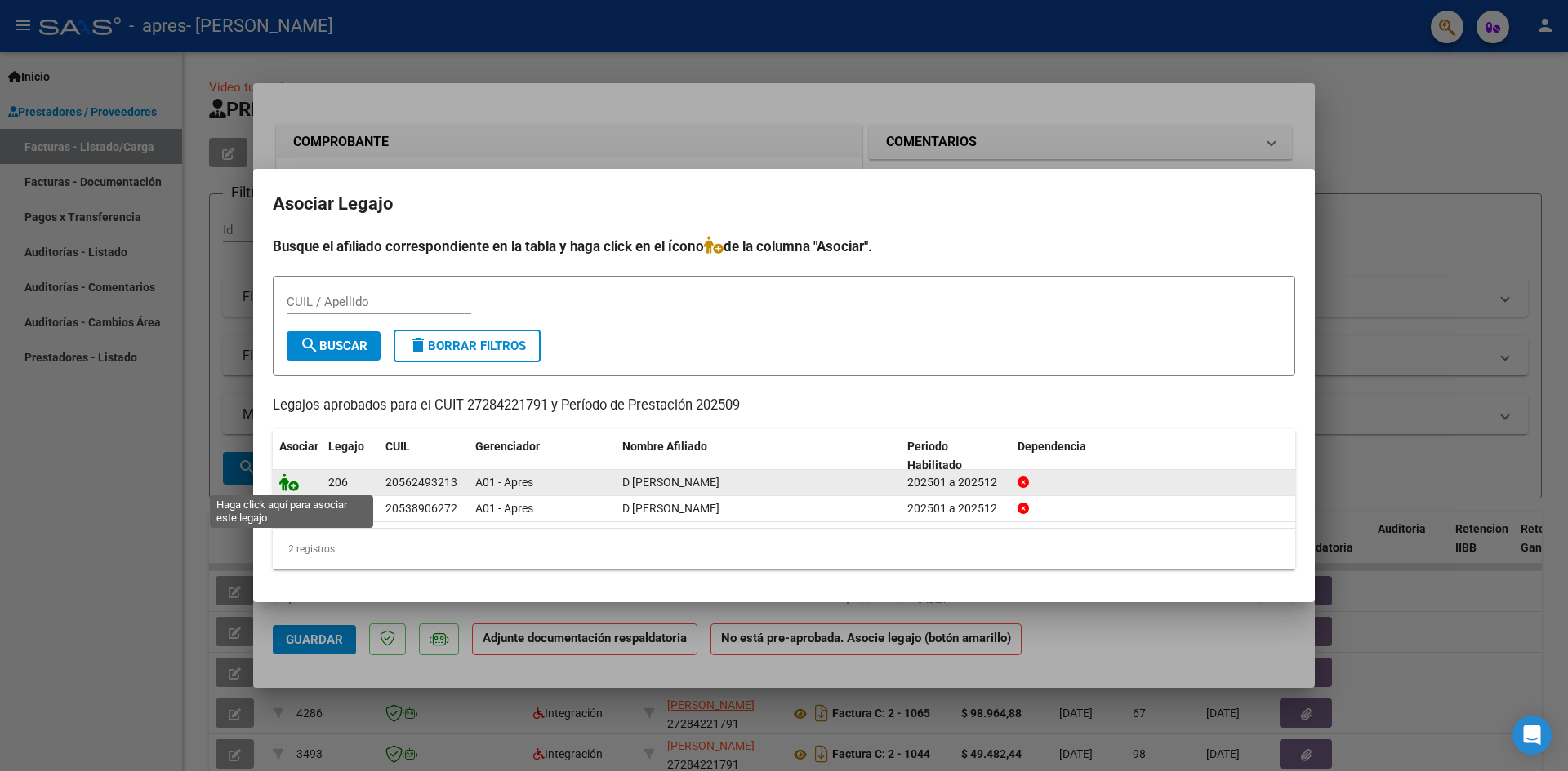
click at [293, 484] on icon at bounding box center [288, 482] width 20 height 18
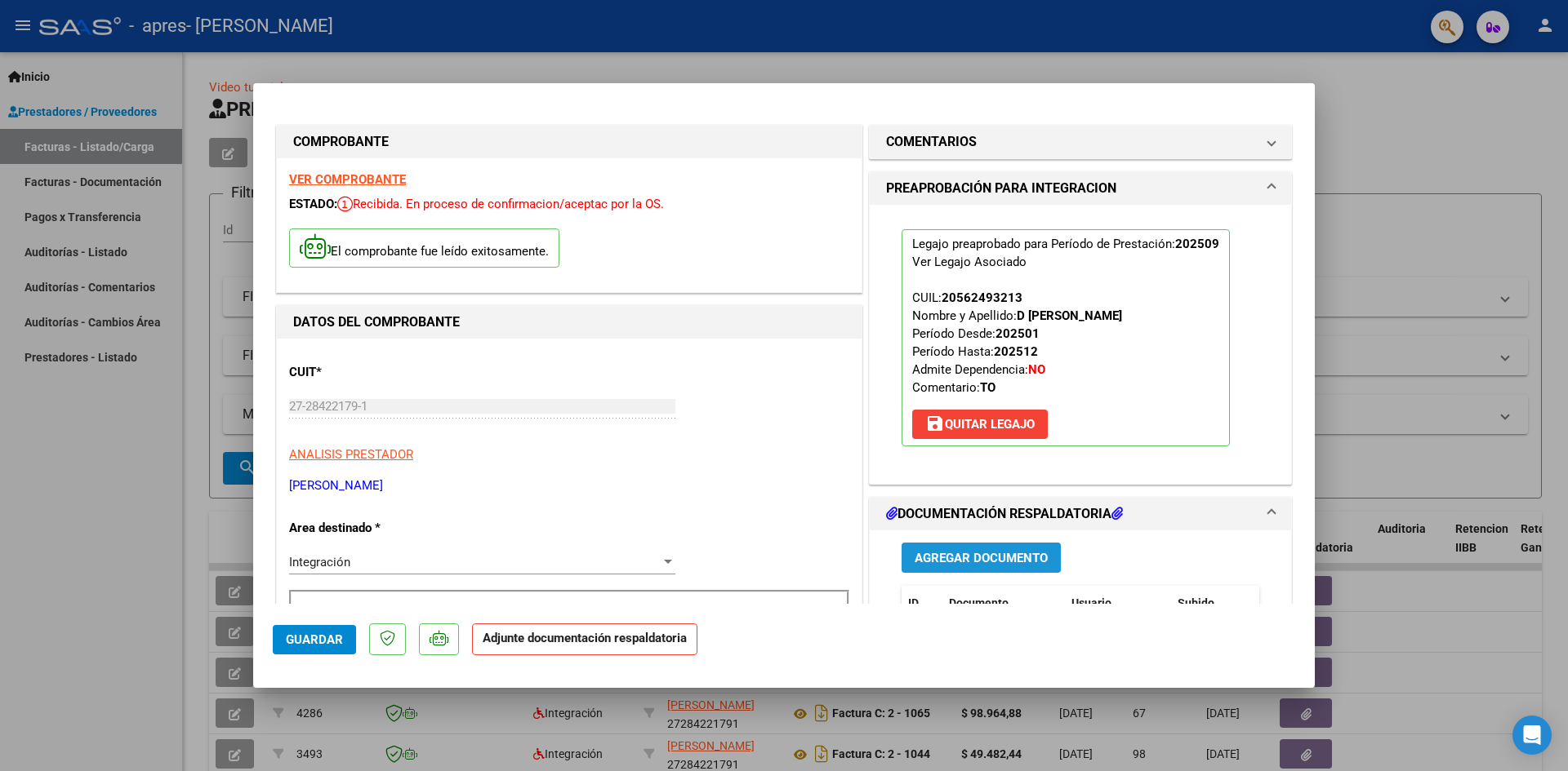
click at [956, 558] on span "Agregar Documento" at bounding box center [981, 558] width 133 height 14
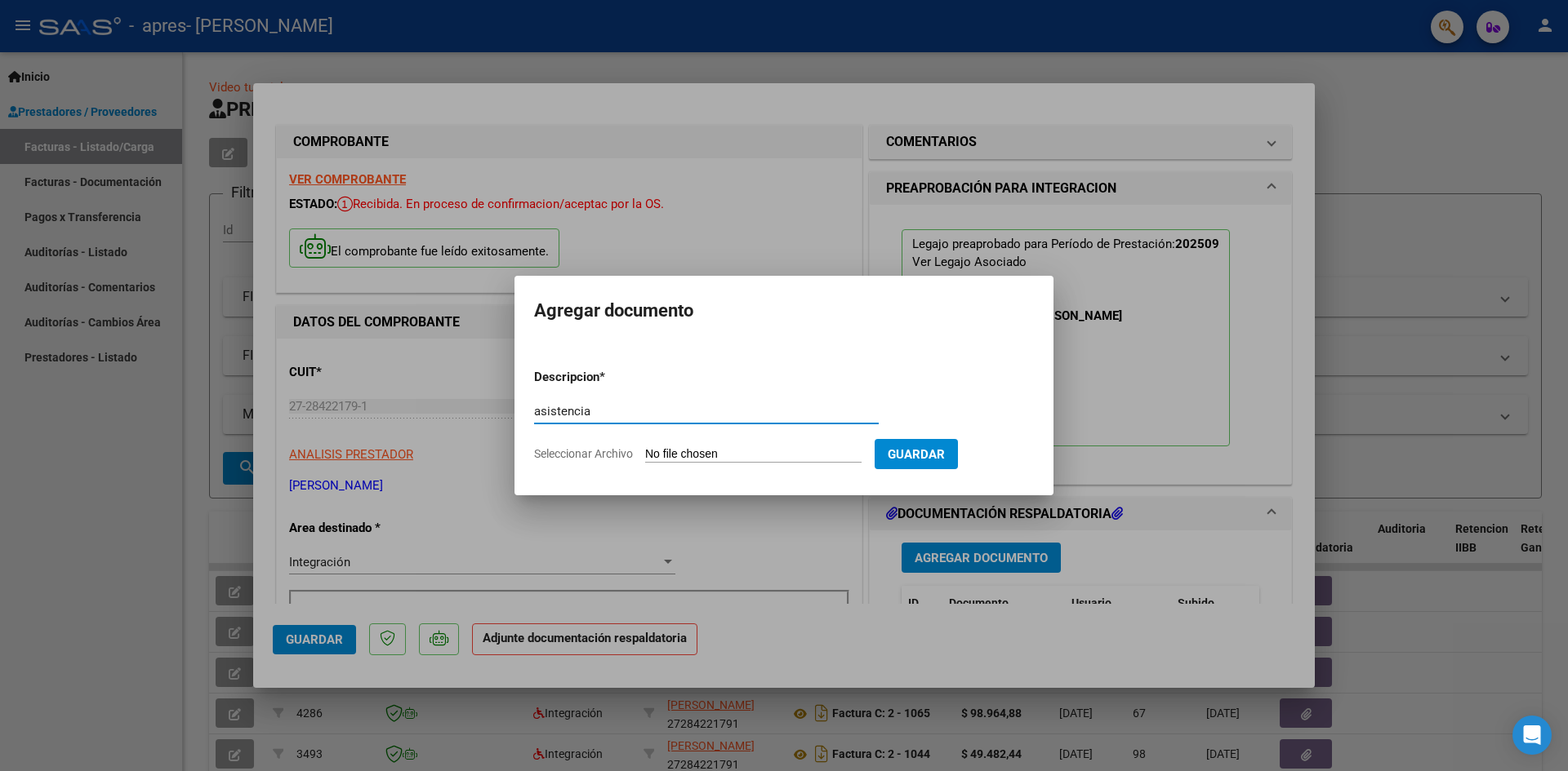
type input "asistencia"
click at [667, 452] on input "Seleccionar Archivo" at bounding box center [752, 455] width 216 height 15
type input "C:\fakepath\Asistencia [PERSON_NAME].pdf"
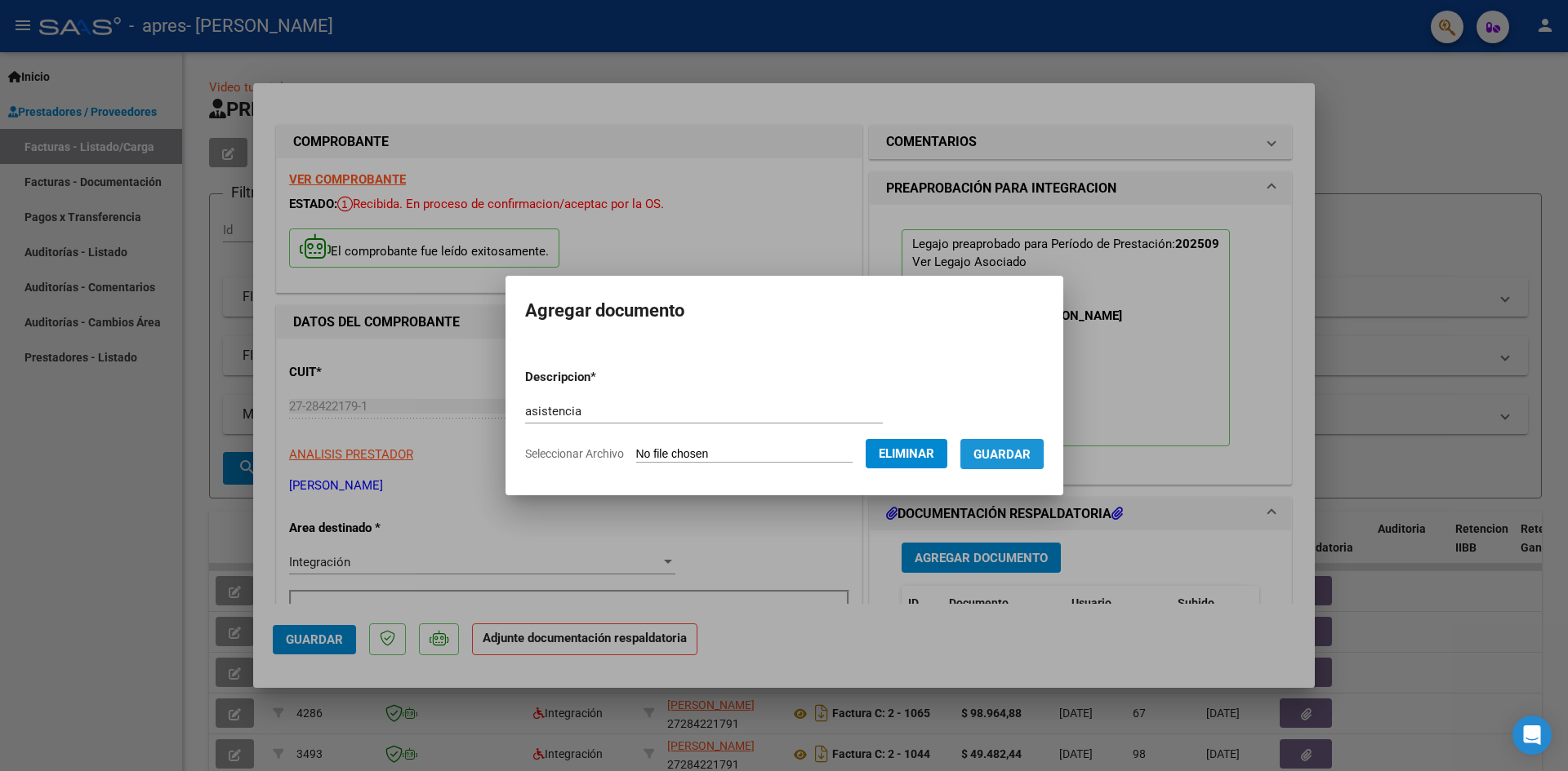
click at [1003, 447] on span "Guardar" at bounding box center [1002, 454] width 57 height 14
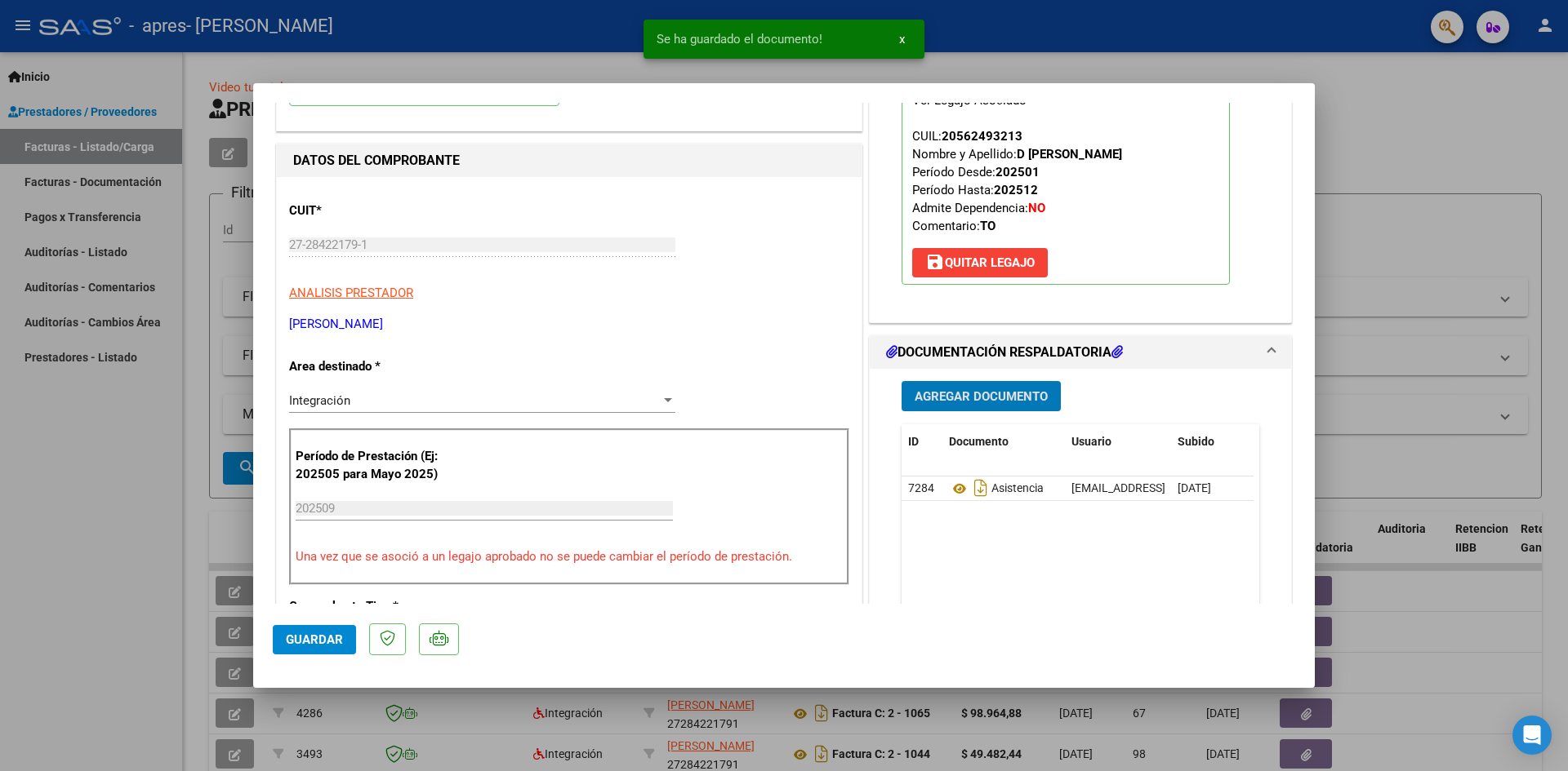
scroll to position [164, 0]
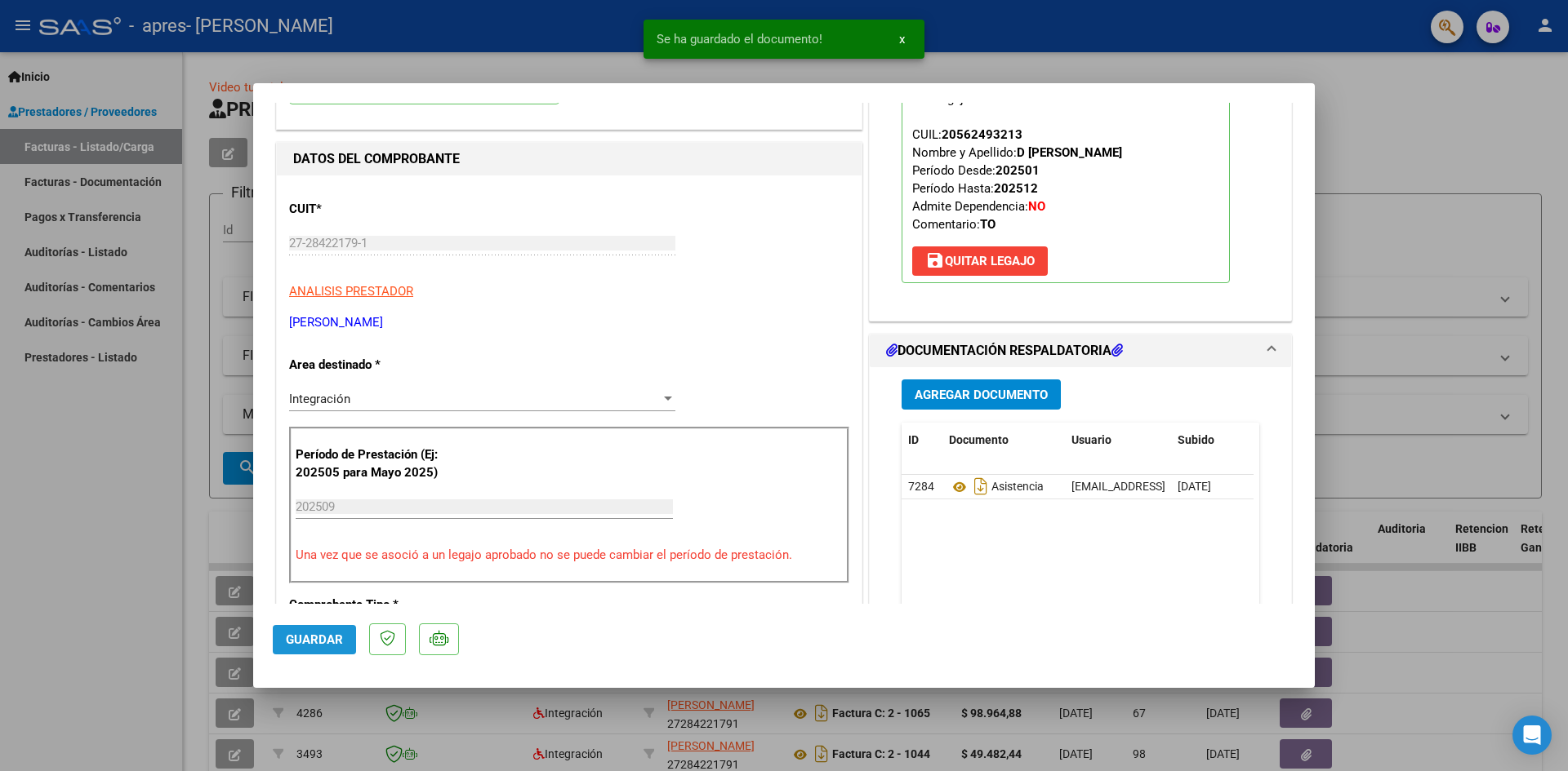
click at [314, 628] on button "Guardar" at bounding box center [313, 640] width 83 height 30
click at [899, 33] on span "x" at bounding box center [902, 38] width 6 height 14
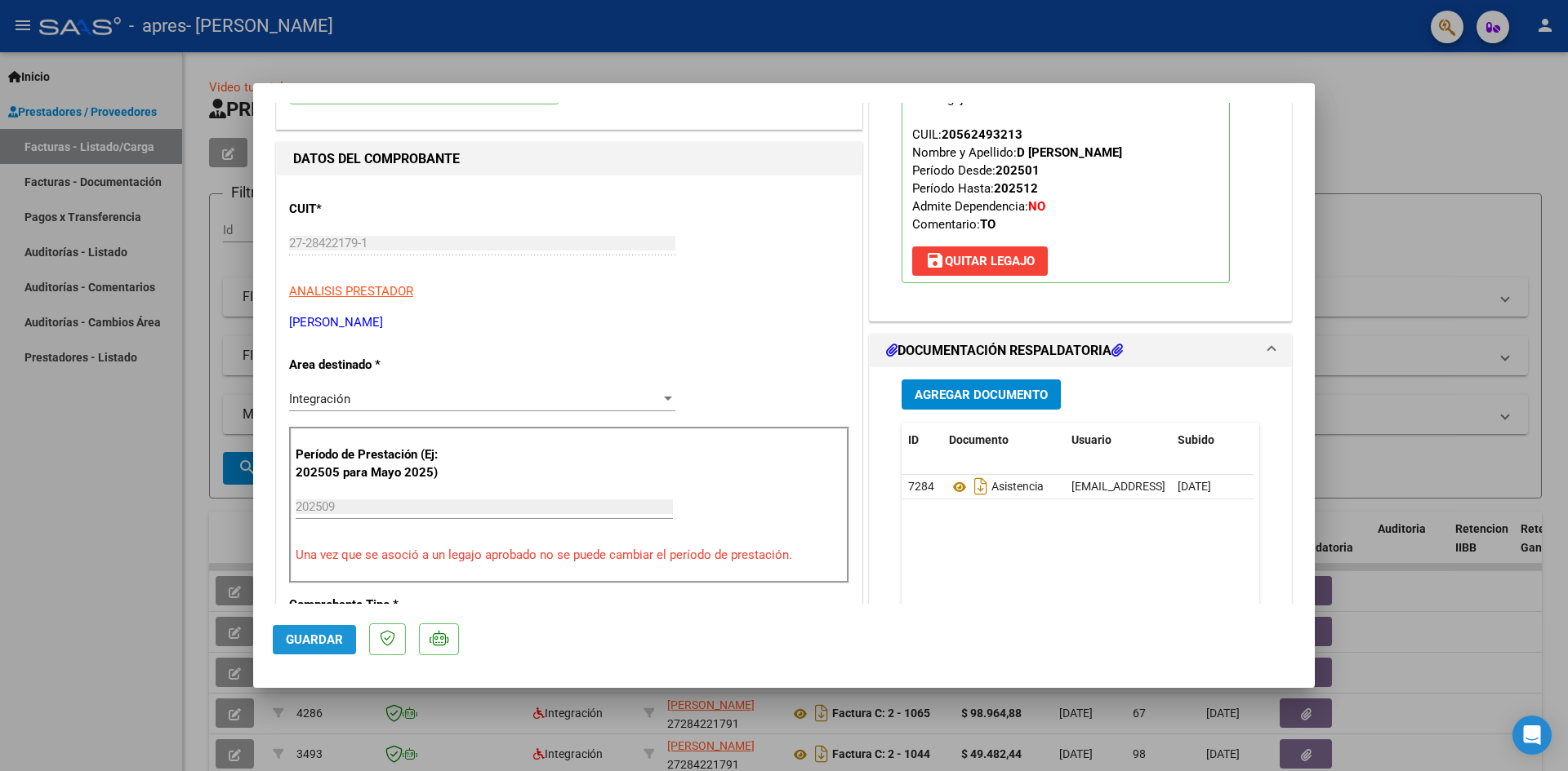
click at [300, 646] on span "Guardar" at bounding box center [314, 640] width 57 height 14
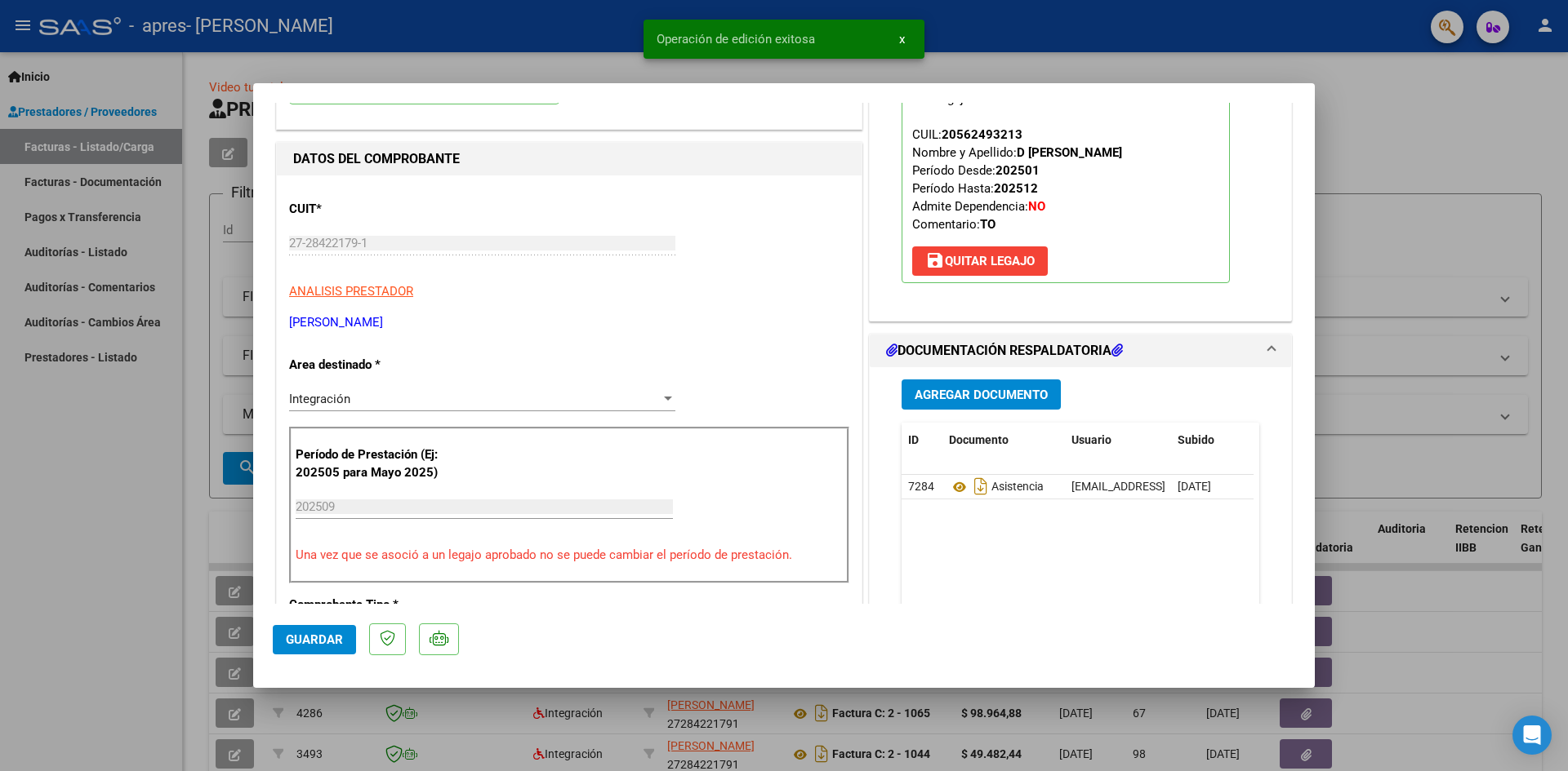
drag, startPoint x: 662, startPoint y: 381, endPoint x: 680, endPoint y: 376, distance: 18.7
click at [664, 381] on div "CUIT * 27-28422179-1 Ingresar CUIT ANALISIS PRESTADOR [PERSON_NAME] [PERSON_NAM…" at bounding box center [569, 785] width 585 height 1221
click at [133, 544] on div at bounding box center [784, 386] width 1568 height 771
type input "$ 0,00"
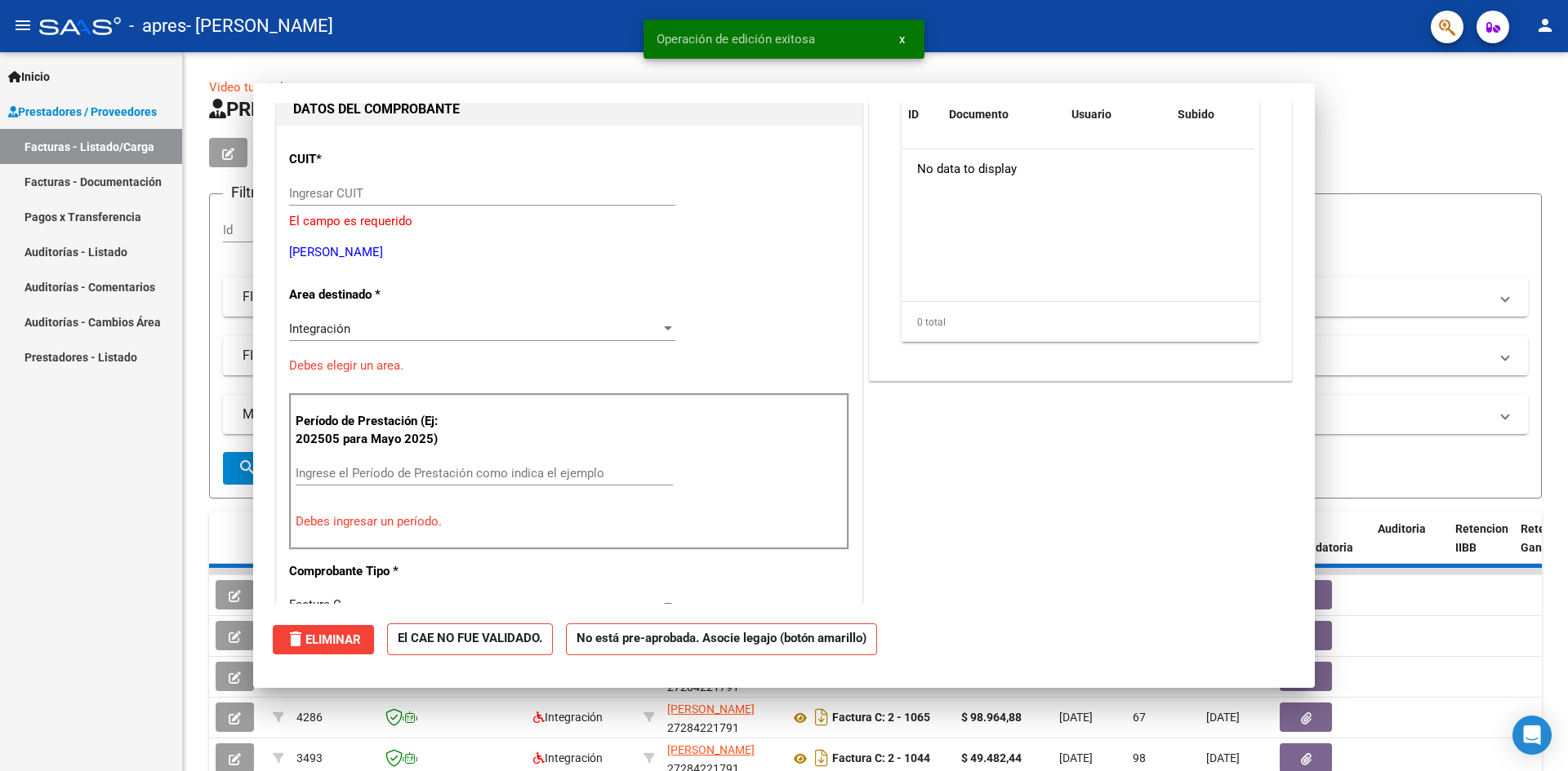
scroll to position [173, 0]
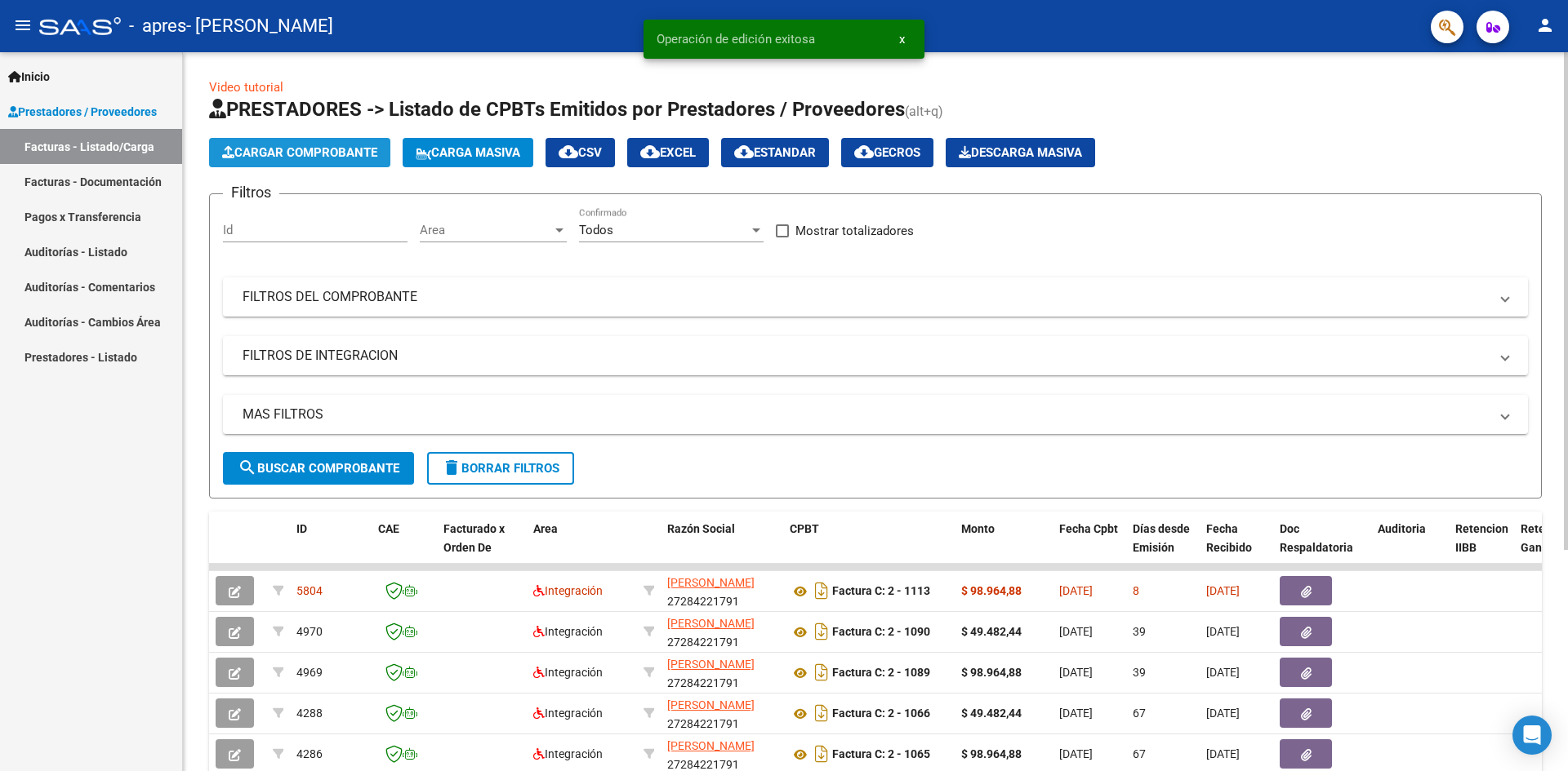
click at [310, 148] on span "Cargar Comprobante" at bounding box center [299, 152] width 155 height 14
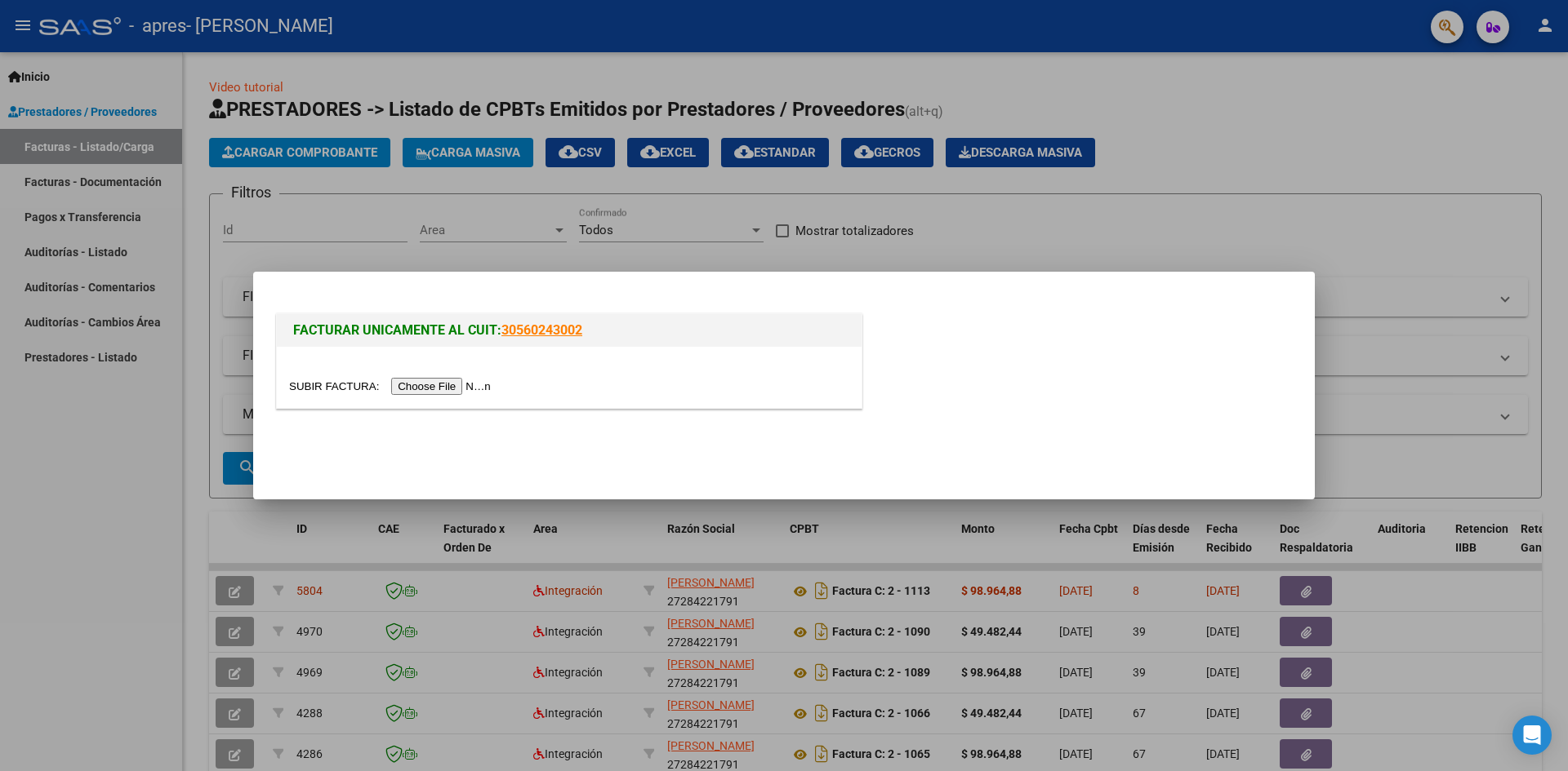
click at [464, 386] on input "file" at bounding box center [392, 386] width 207 height 17
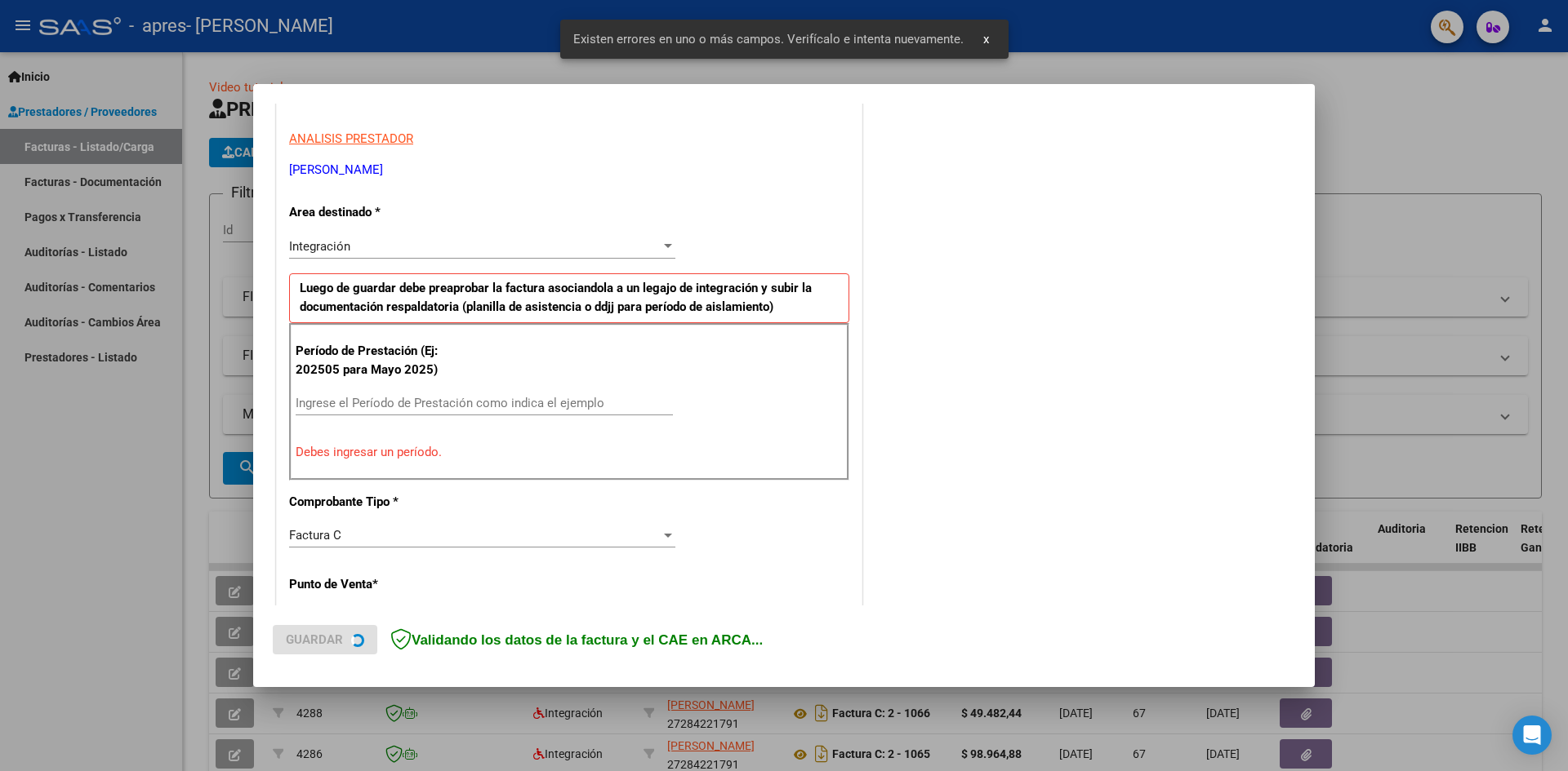
scroll to position [287, 0]
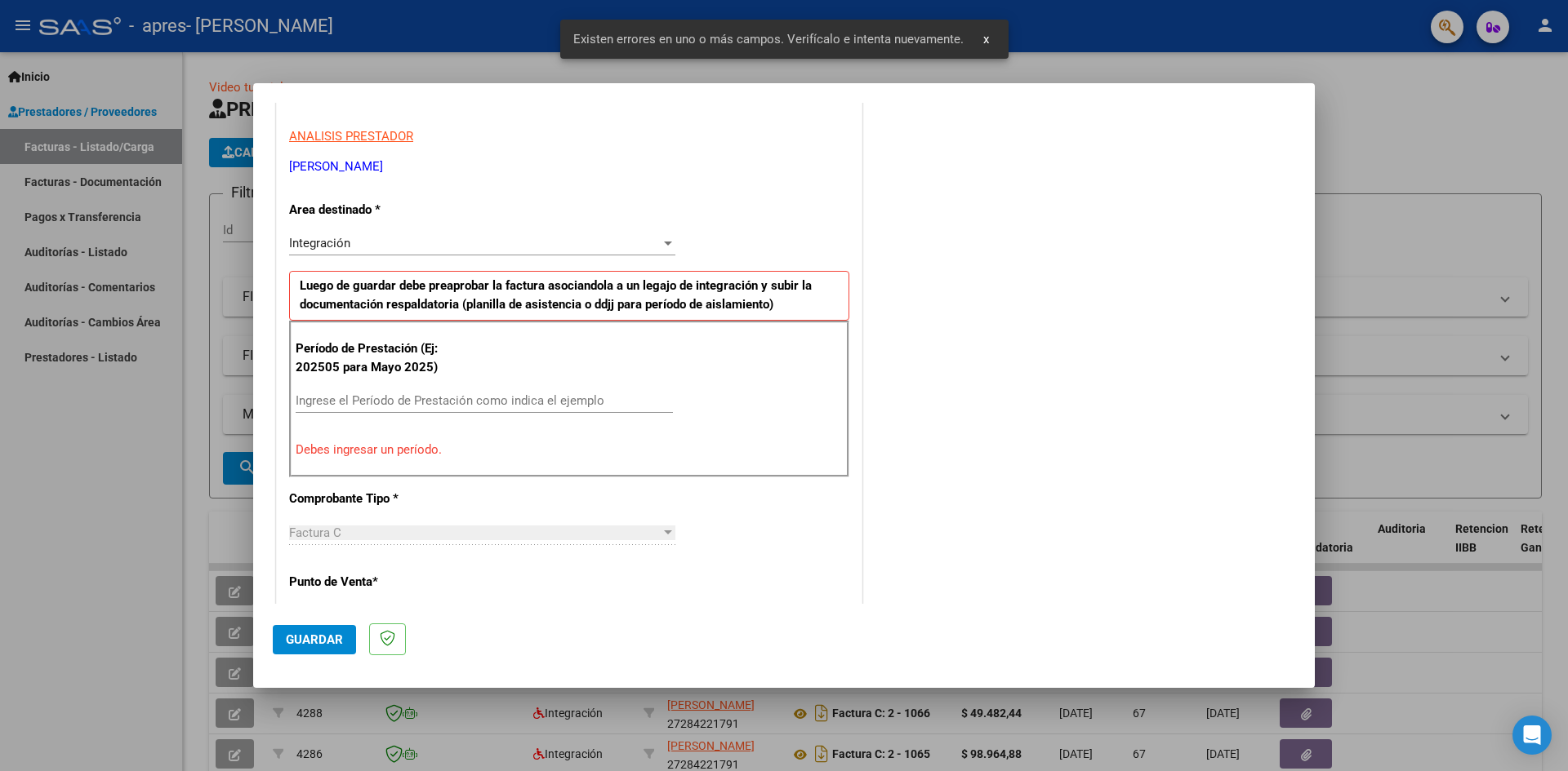
click at [427, 399] on input "Ingrese el Período de Prestación como indica el ejemplo" at bounding box center [484, 400] width 377 height 14
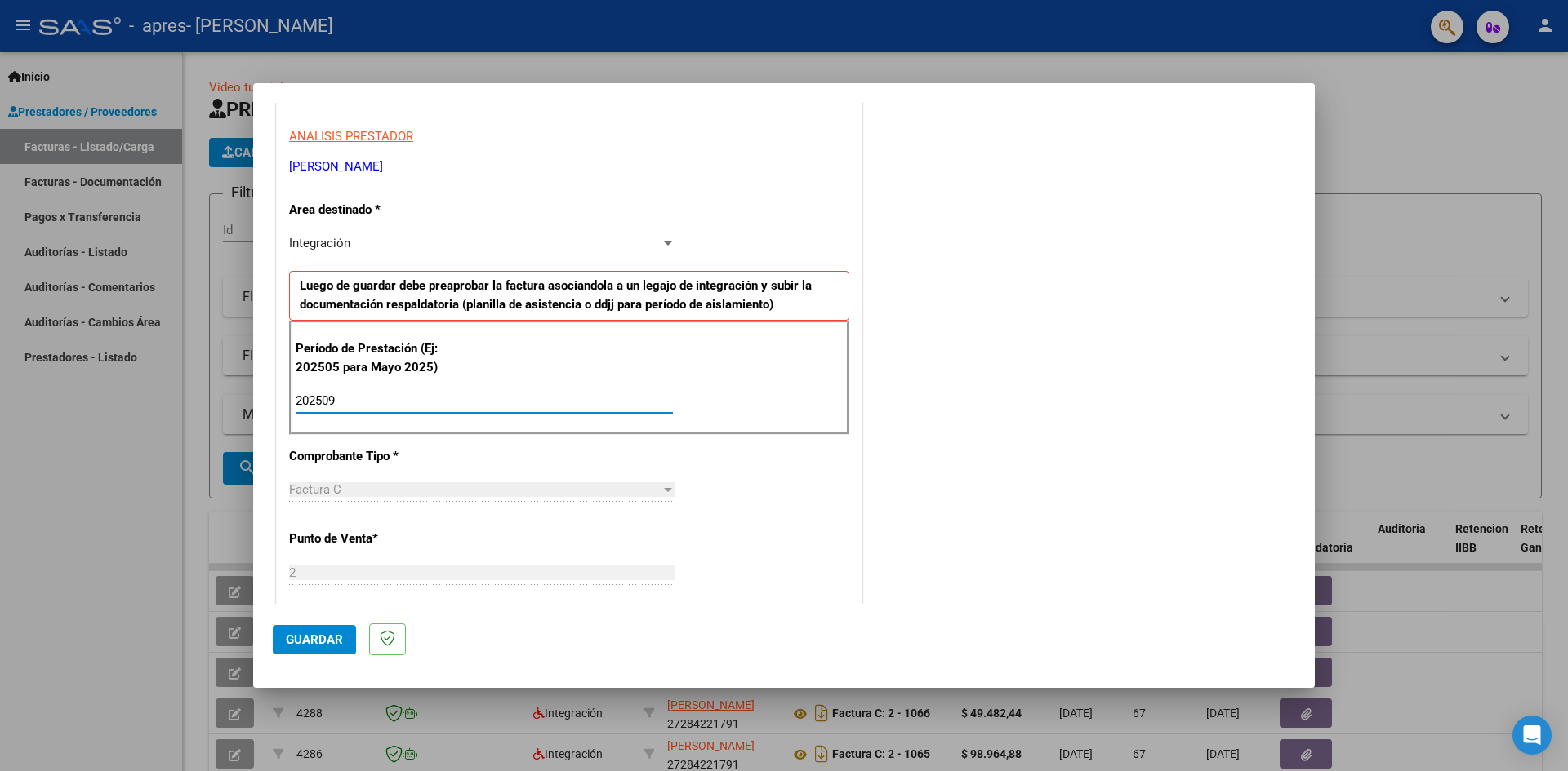
type input "202509"
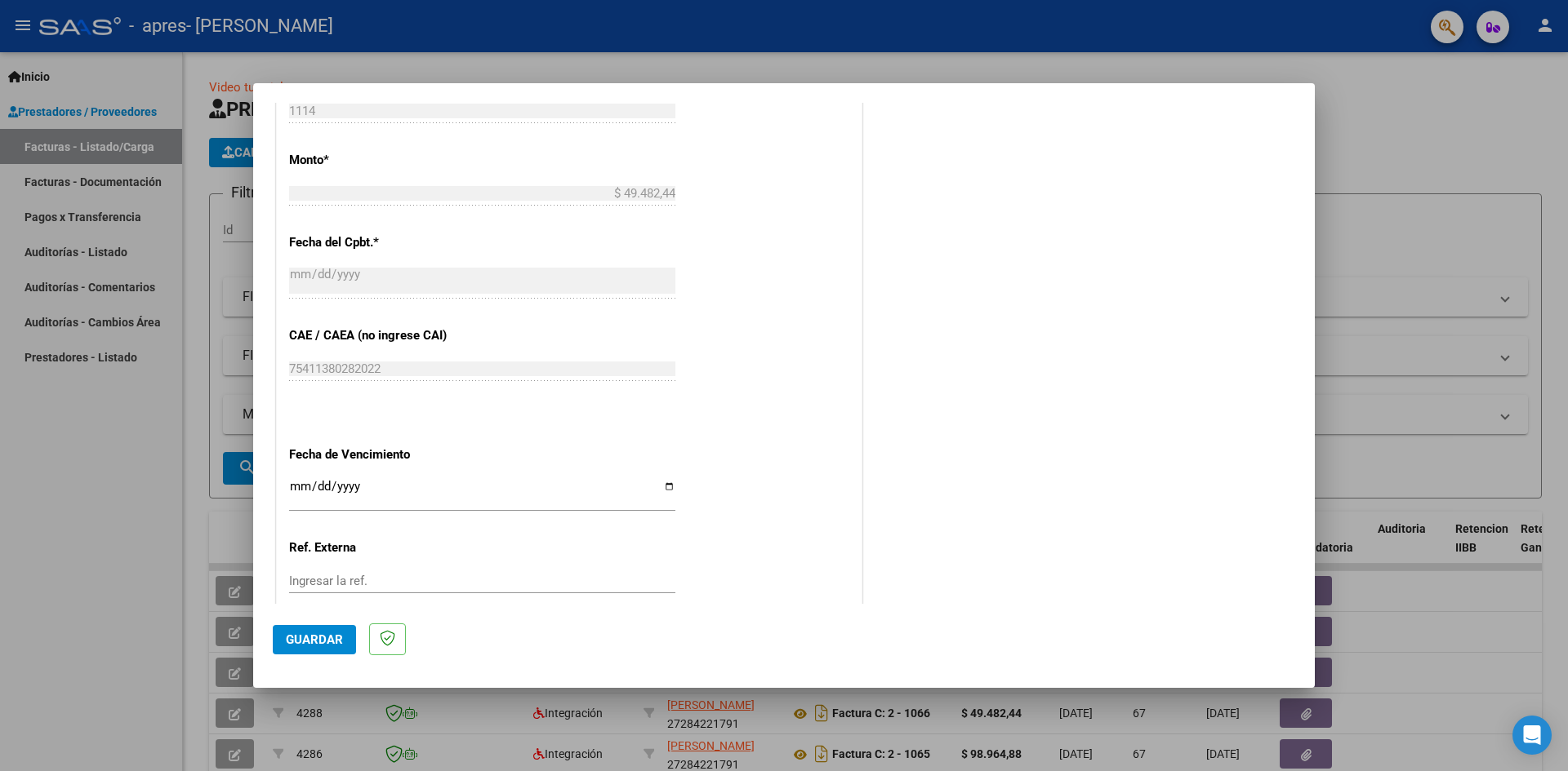
scroll to position [859, 0]
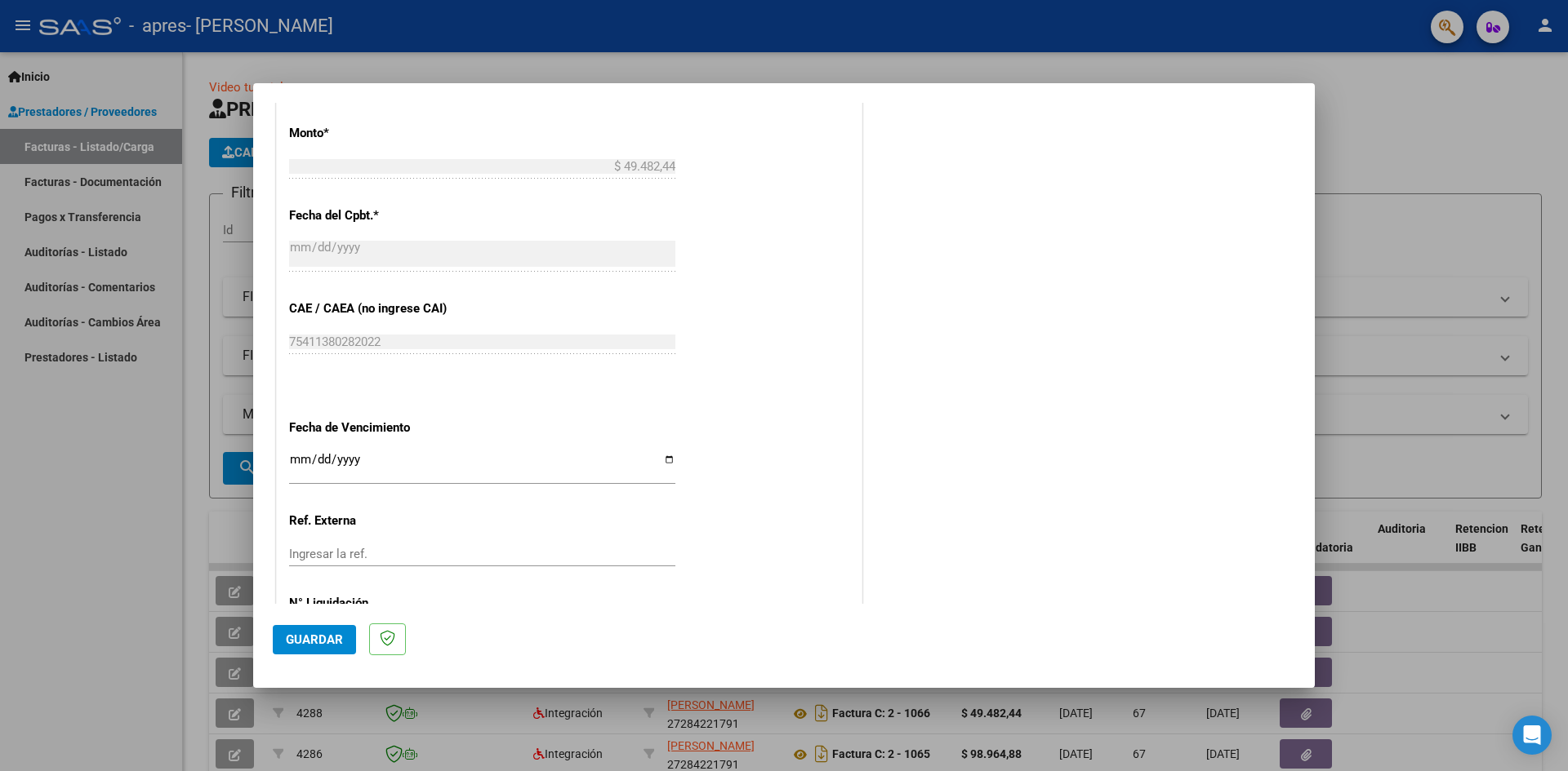
click at [662, 457] on input "Ingresar la fecha" at bounding box center [483, 465] width 387 height 26
type input "[DATE]"
click at [303, 642] on span "Guardar" at bounding box center [314, 640] width 57 height 14
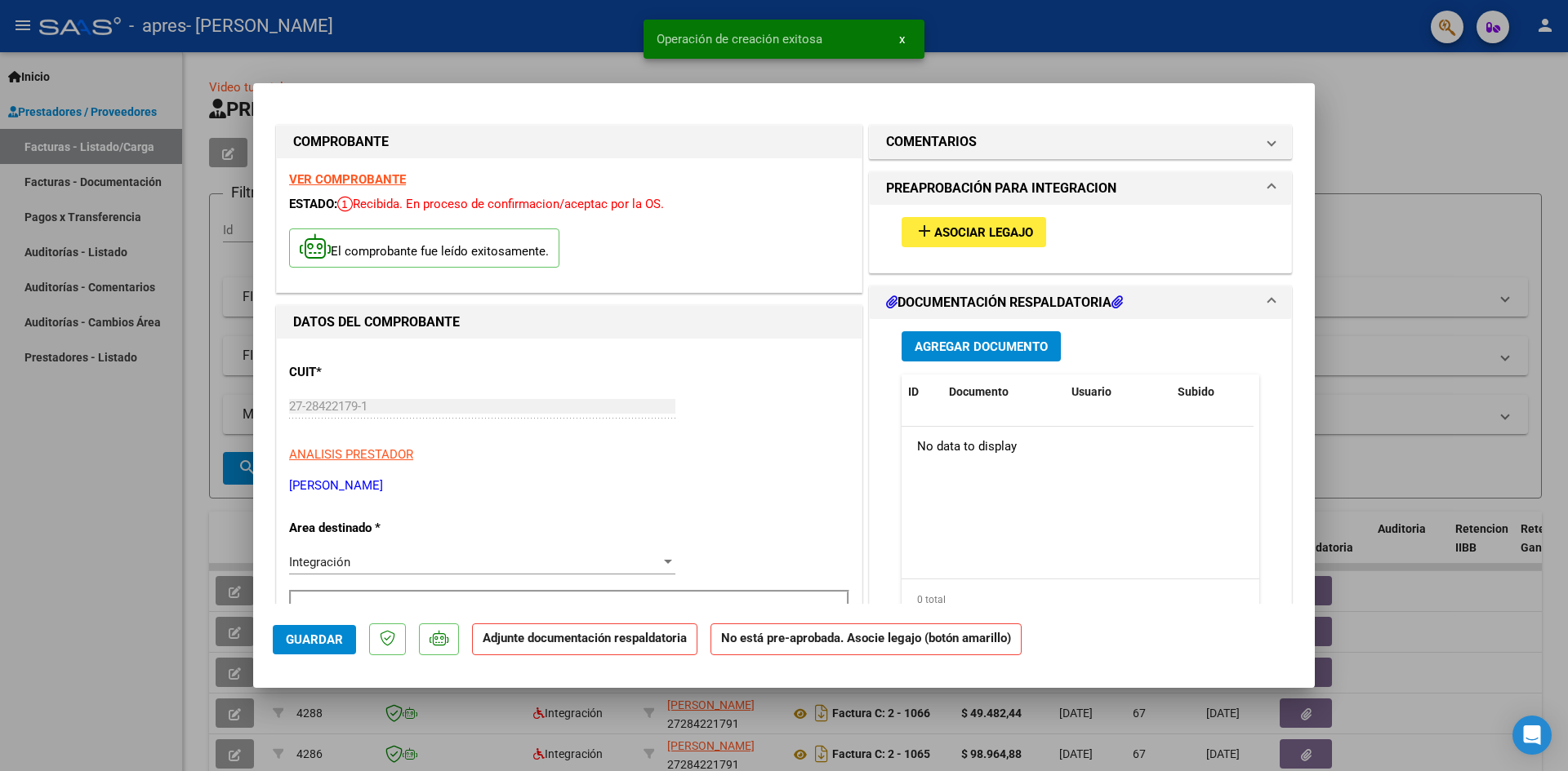
click at [977, 221] on button "add Asociar Legajo" at bounding box center [974, 232] width 145 height 30
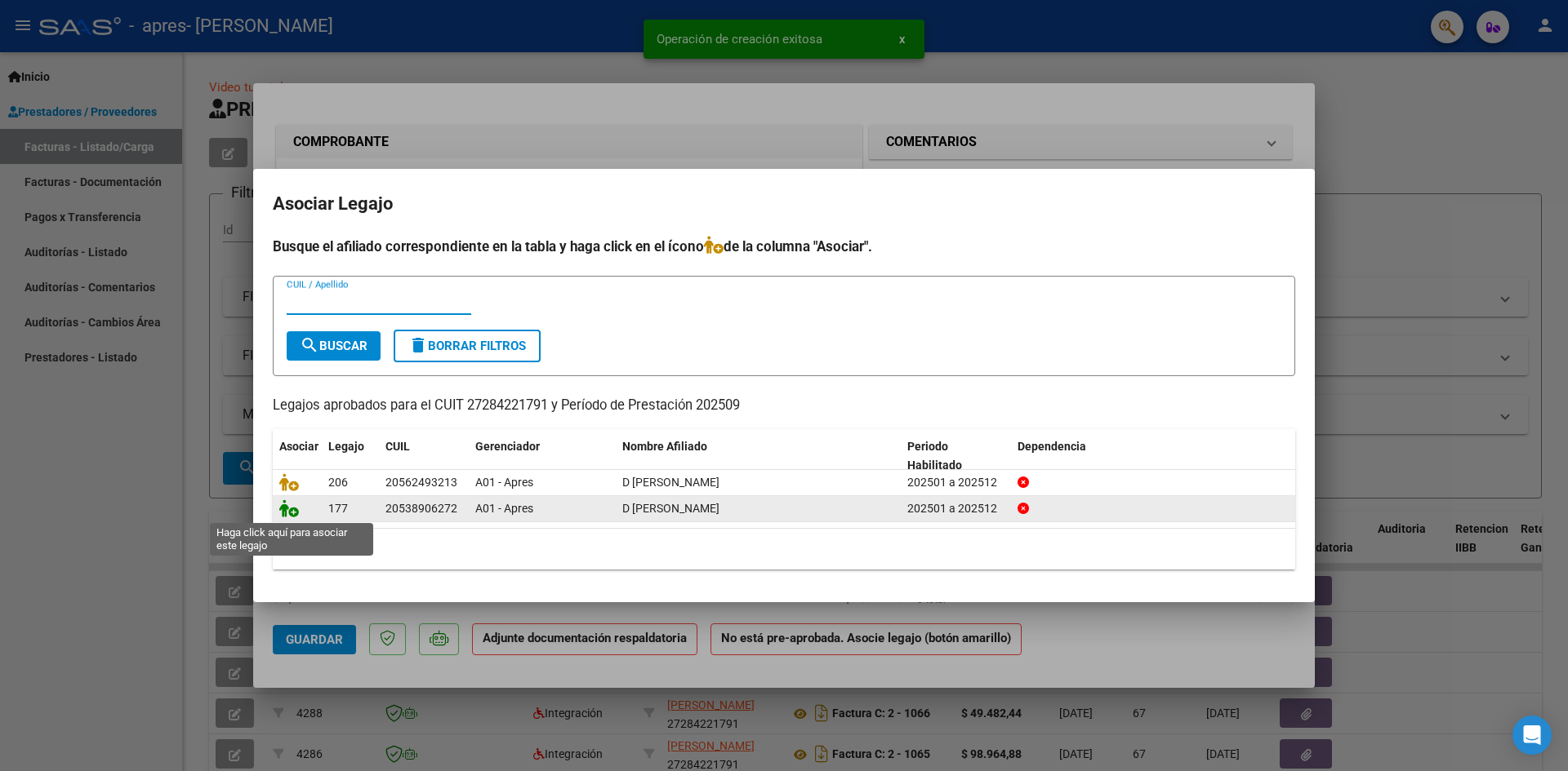
click at [289, 511] on icon at bounding box center [288, 508] width 20 height 18
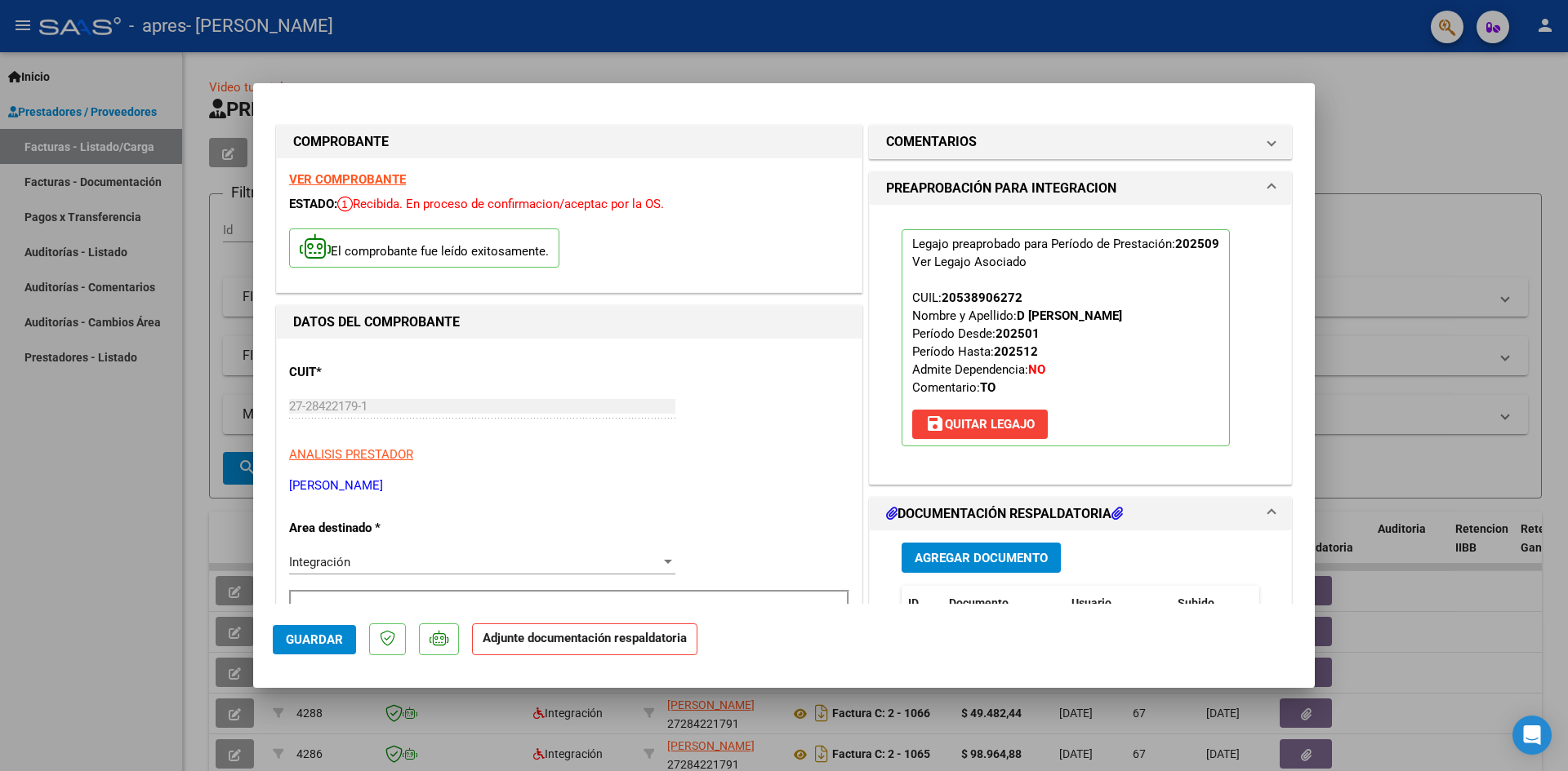
click at [1001, 561] on span "Agregar Documento" at bounding box center [981, 558] width 133 height 14
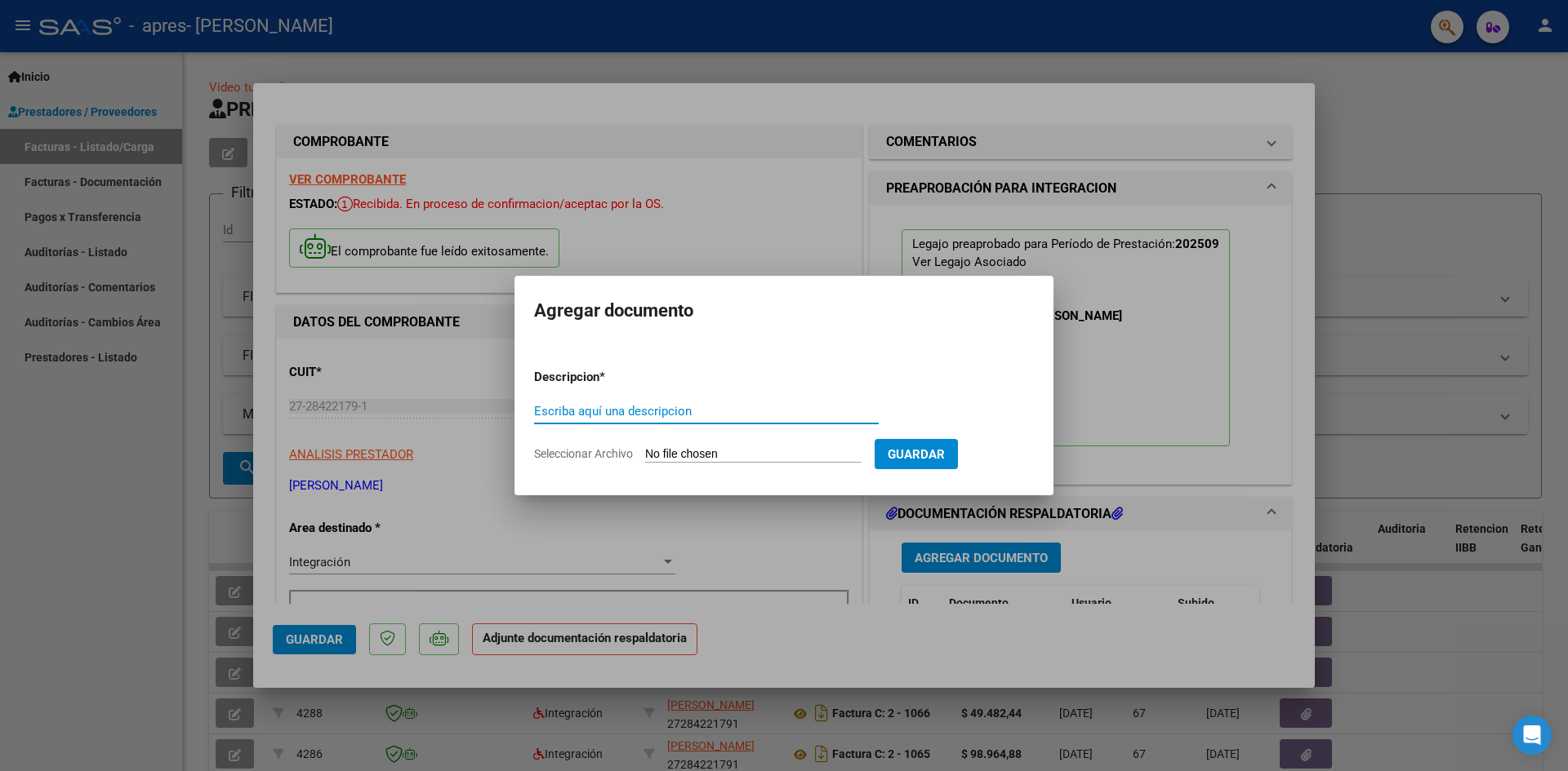
type input "s"
type input "asistencia"
click at [699, 450] on input "Seleccionar Archivo" at bounding box center [752, 455] width 216 height 15
type input "C:\fakepath\Asistencia [PERSON_NAME].pdf"
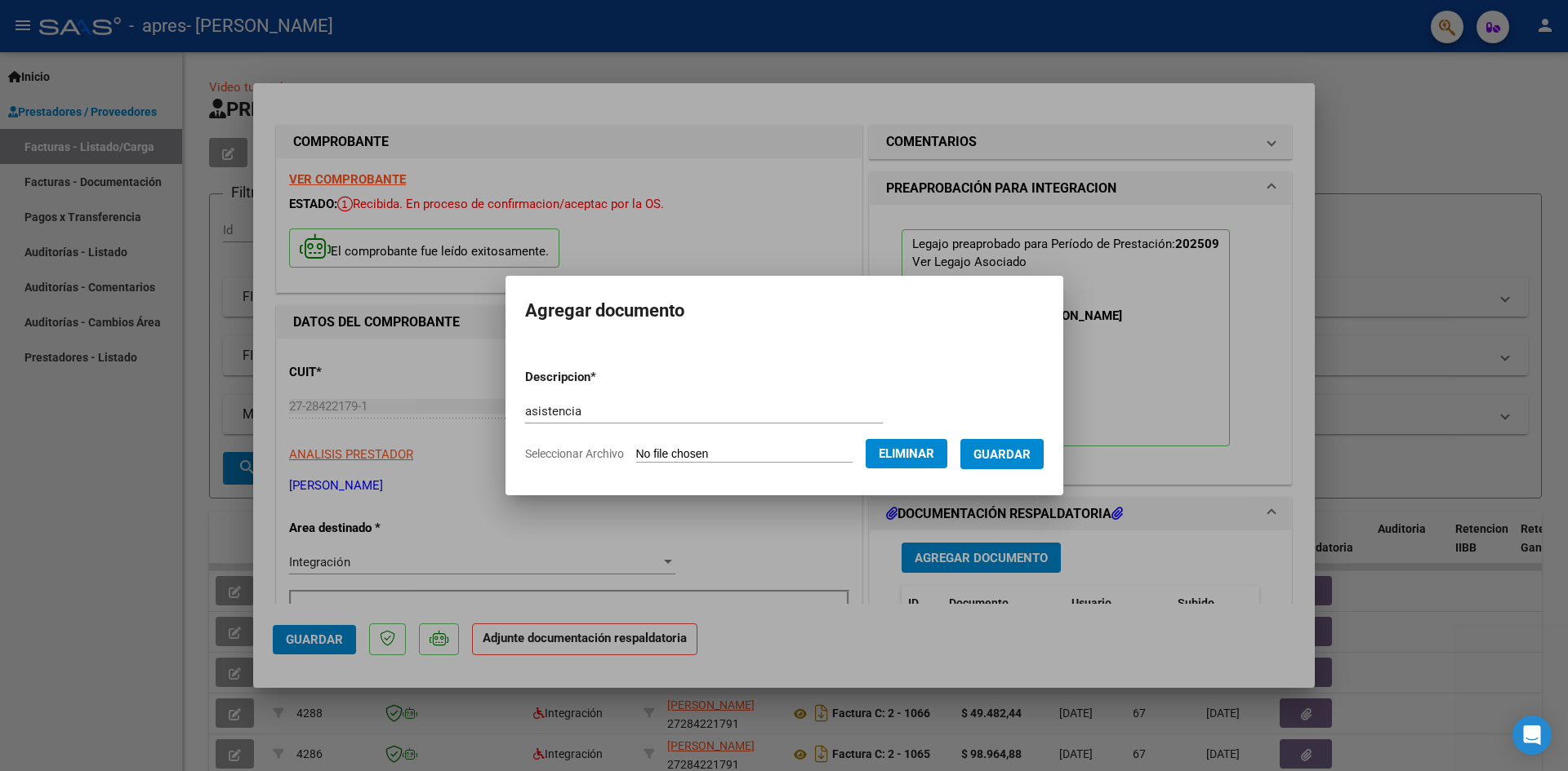
click at [1008, 457] on span "Guardar" at bounding box center [1002, 454] width 57 height 14
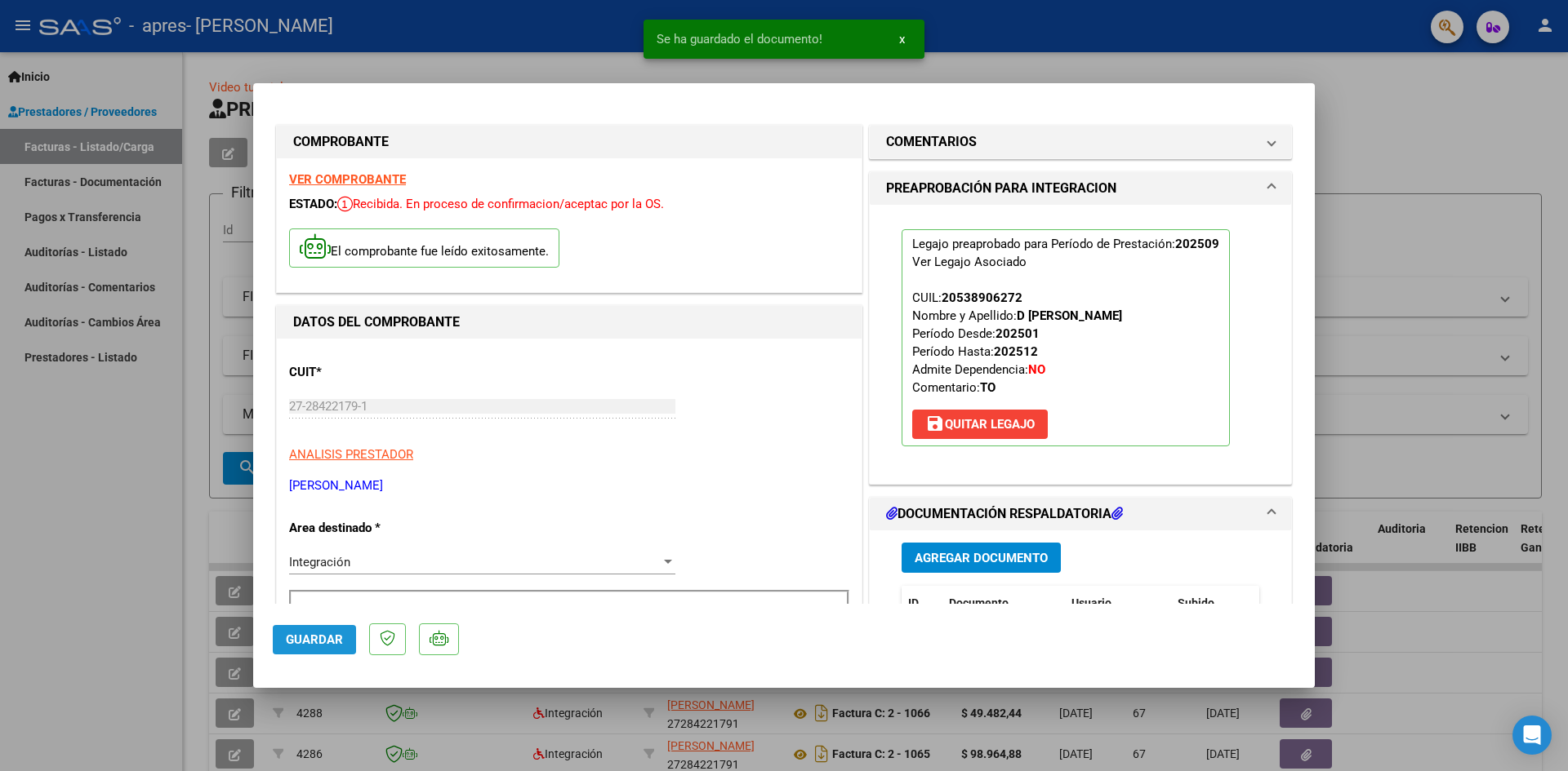
click at [279, 626] on button "Guardar" at bounding box center [313, 640] width 83 height 30
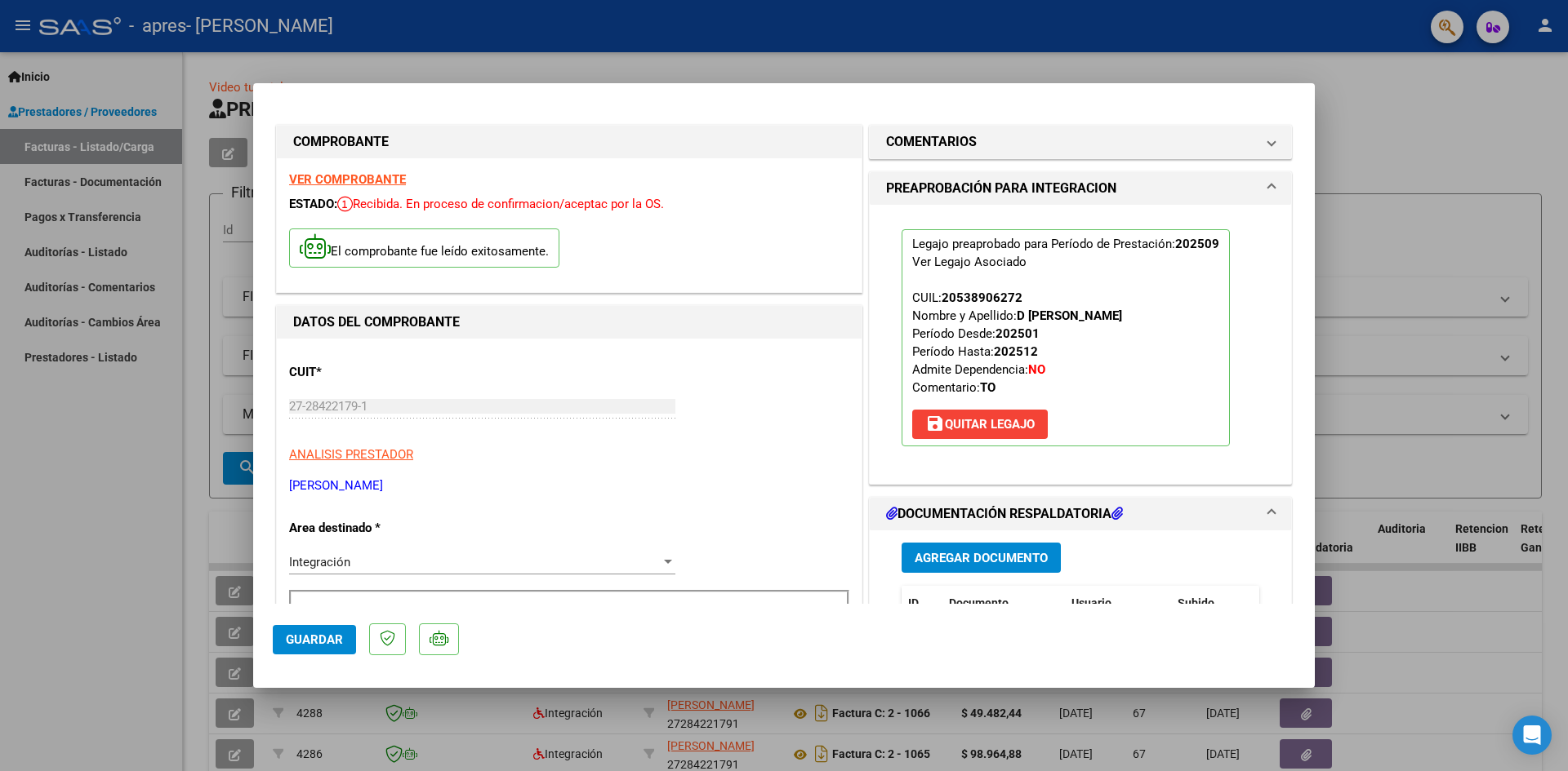
click at [925, 557] on span "Agregar Documento" at bounding box center [981, 558] width 133 height 14
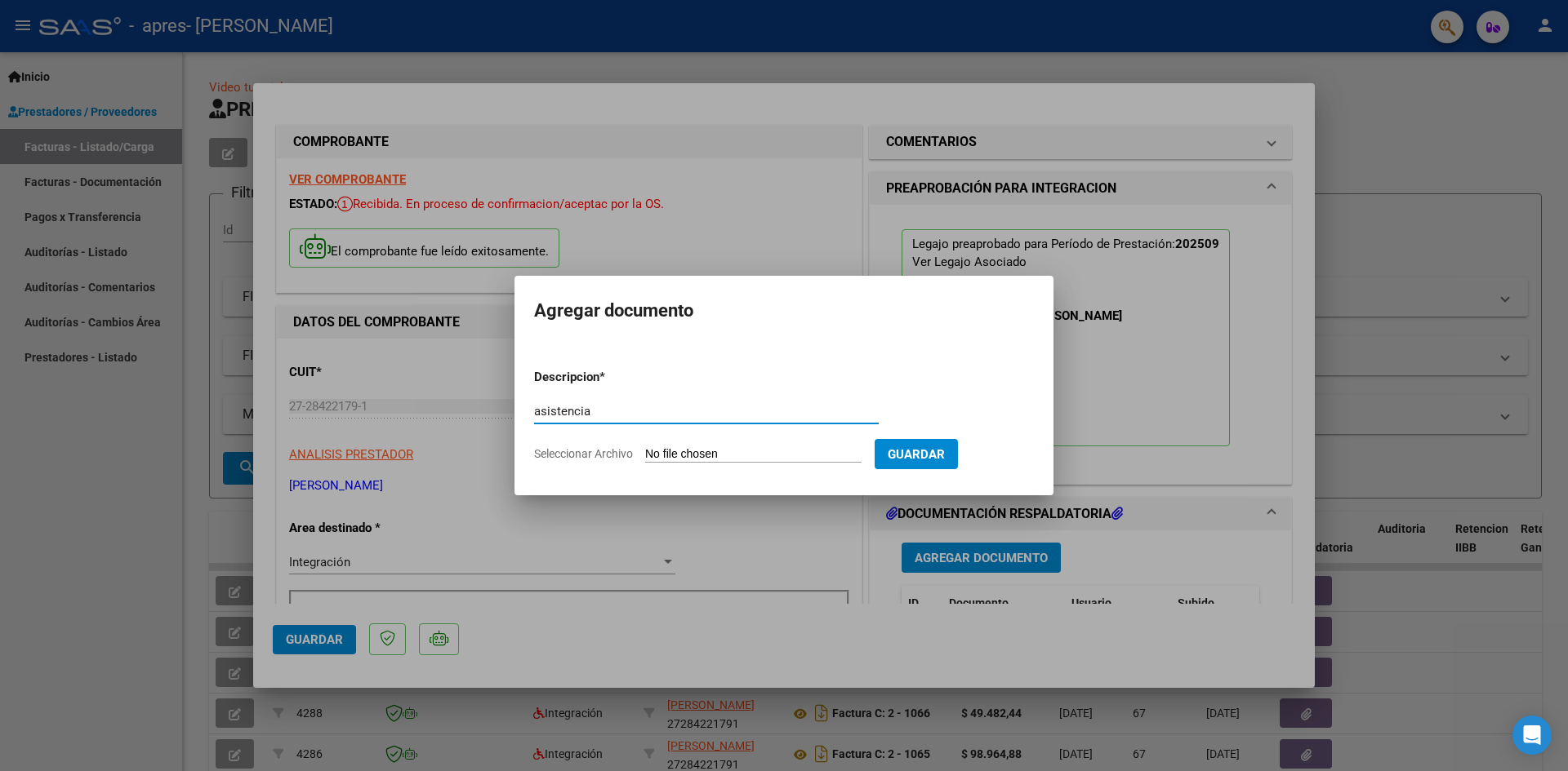
type input "asistencia"
click at [671, 452] on input "Seleccionar Archivo" at bounding box center [752, 455] width 216 height 15
click at [1086, 449] on div at bounding box center [784, 386] width 1568 height 771
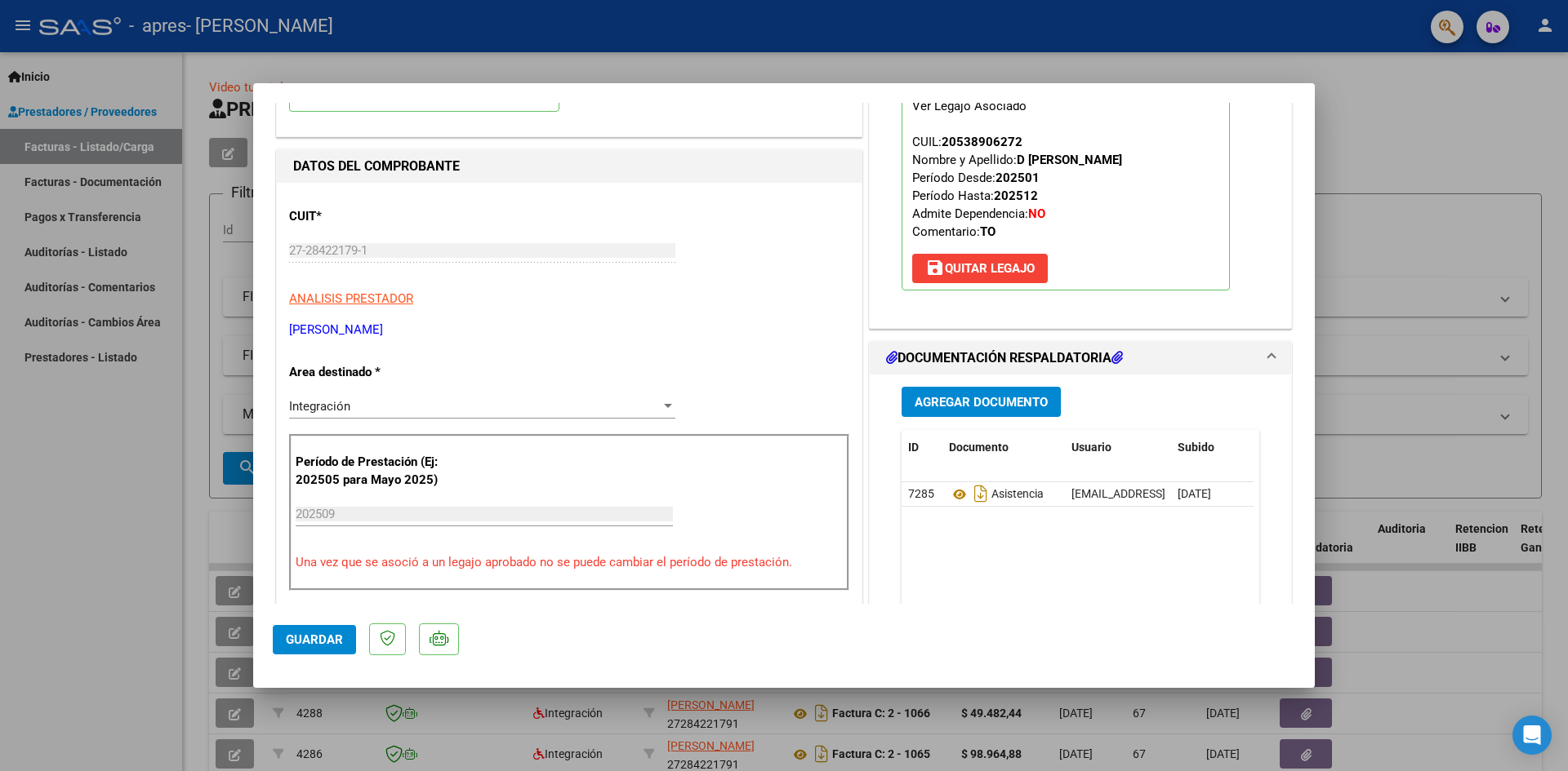
scroll to position [164, 0]
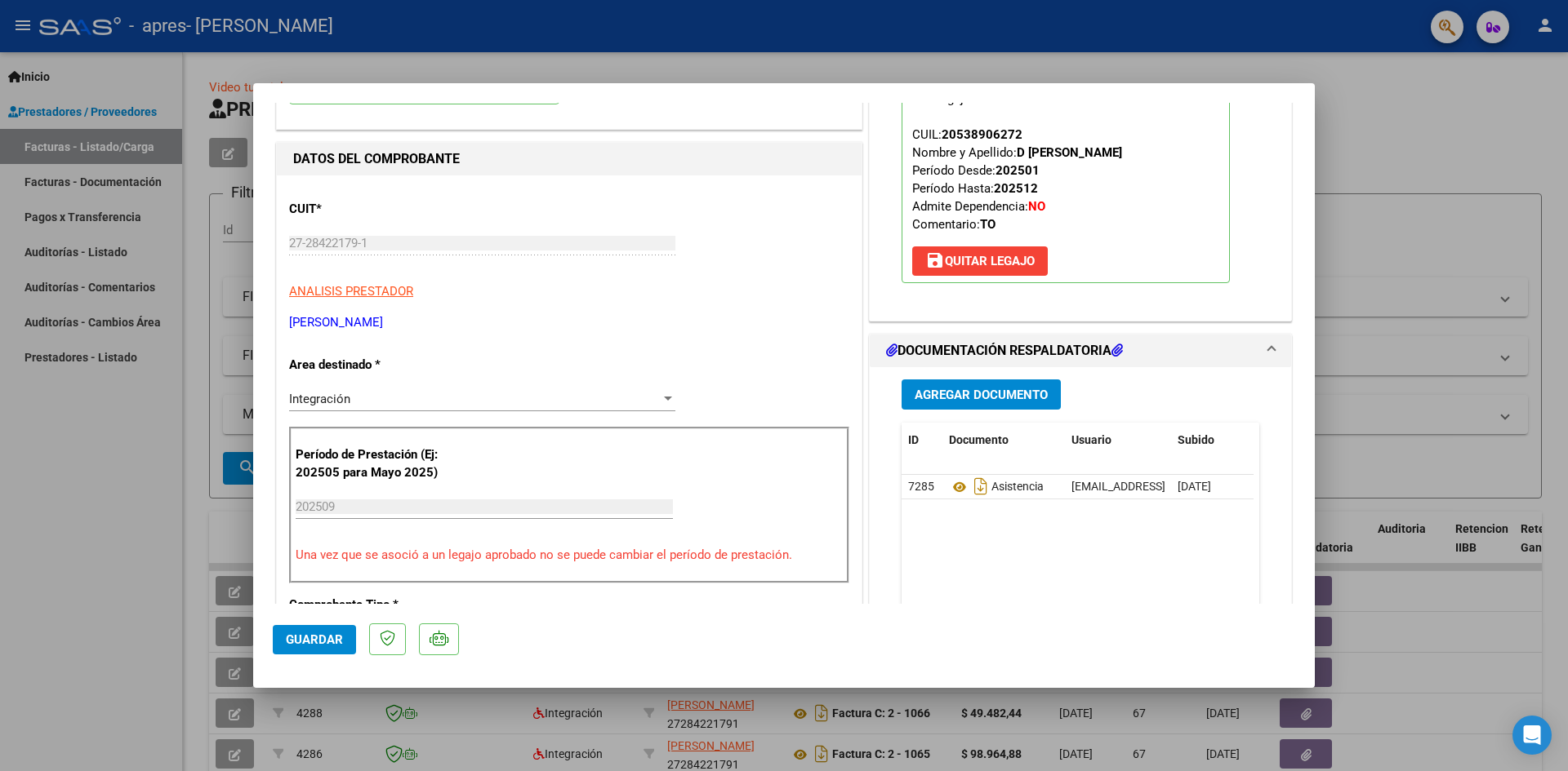
click at [307, 633] on span "Guardar" at bounding box center [314, 640] width 57 height 14
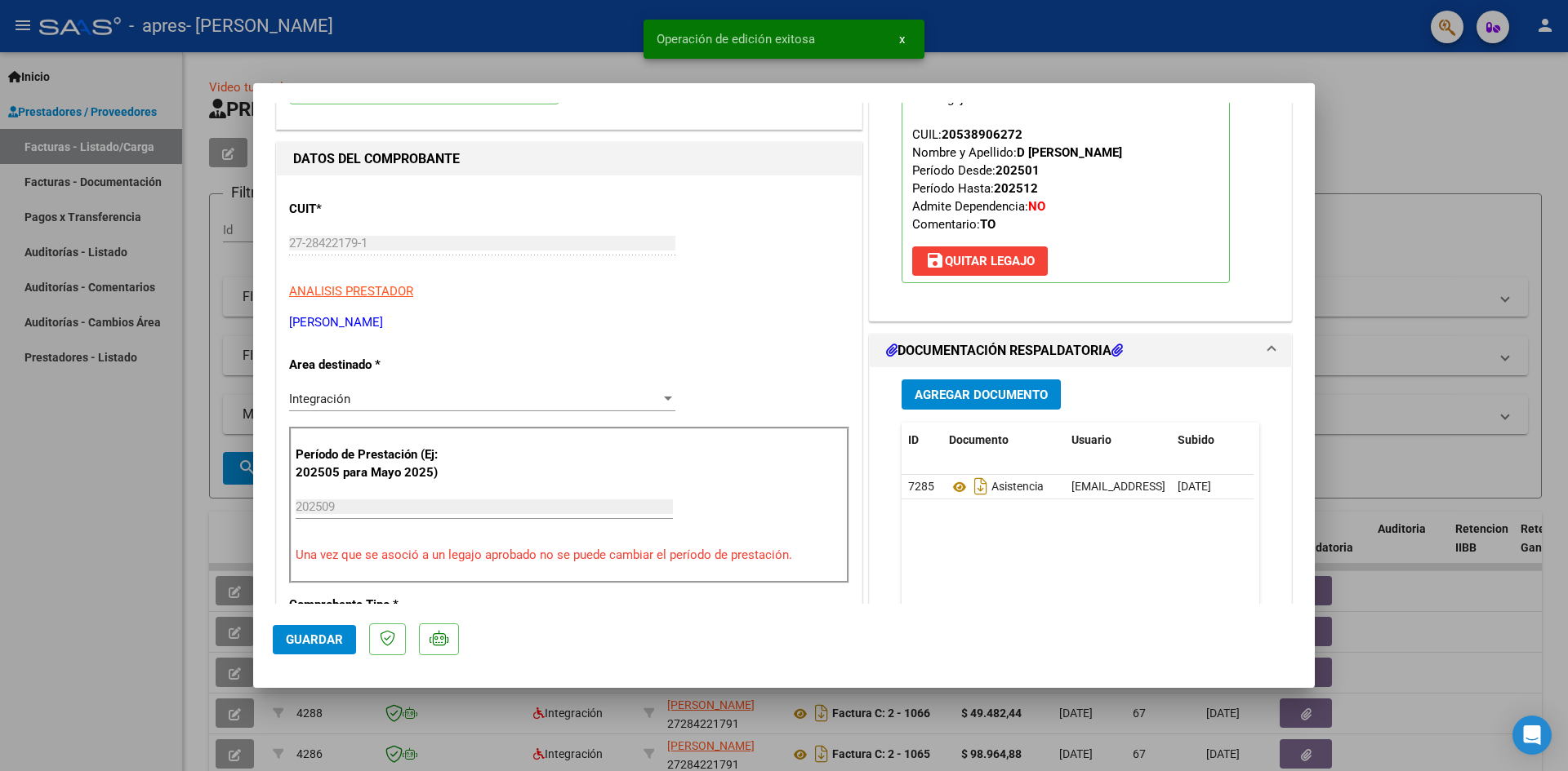
click at [149, 520] on div at bounding box center [784, 386] width 1568 height 771
type input "$ 0,00"
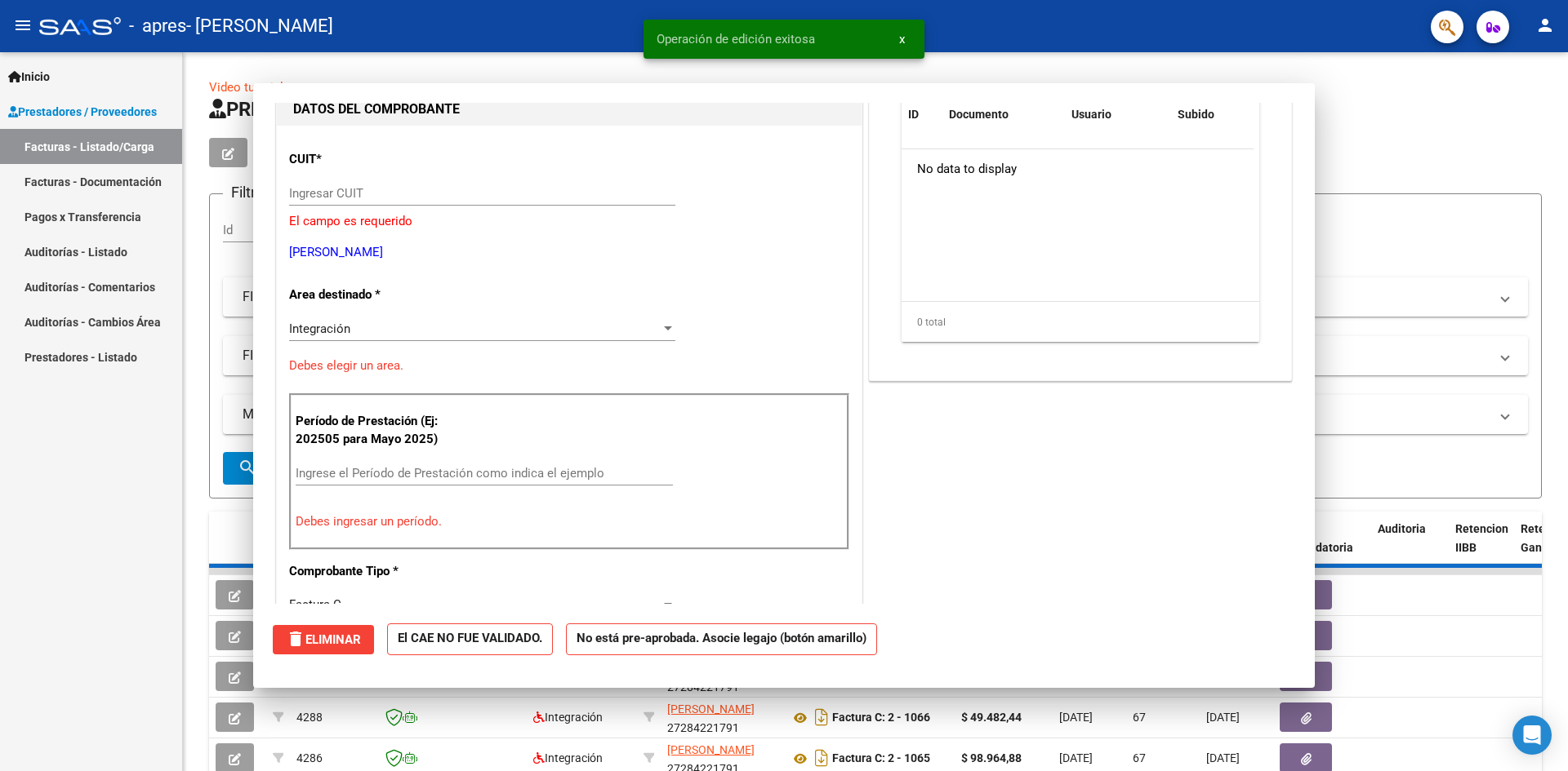
scroll to position [173, 0]
